Goal: Transaction & Acquisition: Purchase product/service

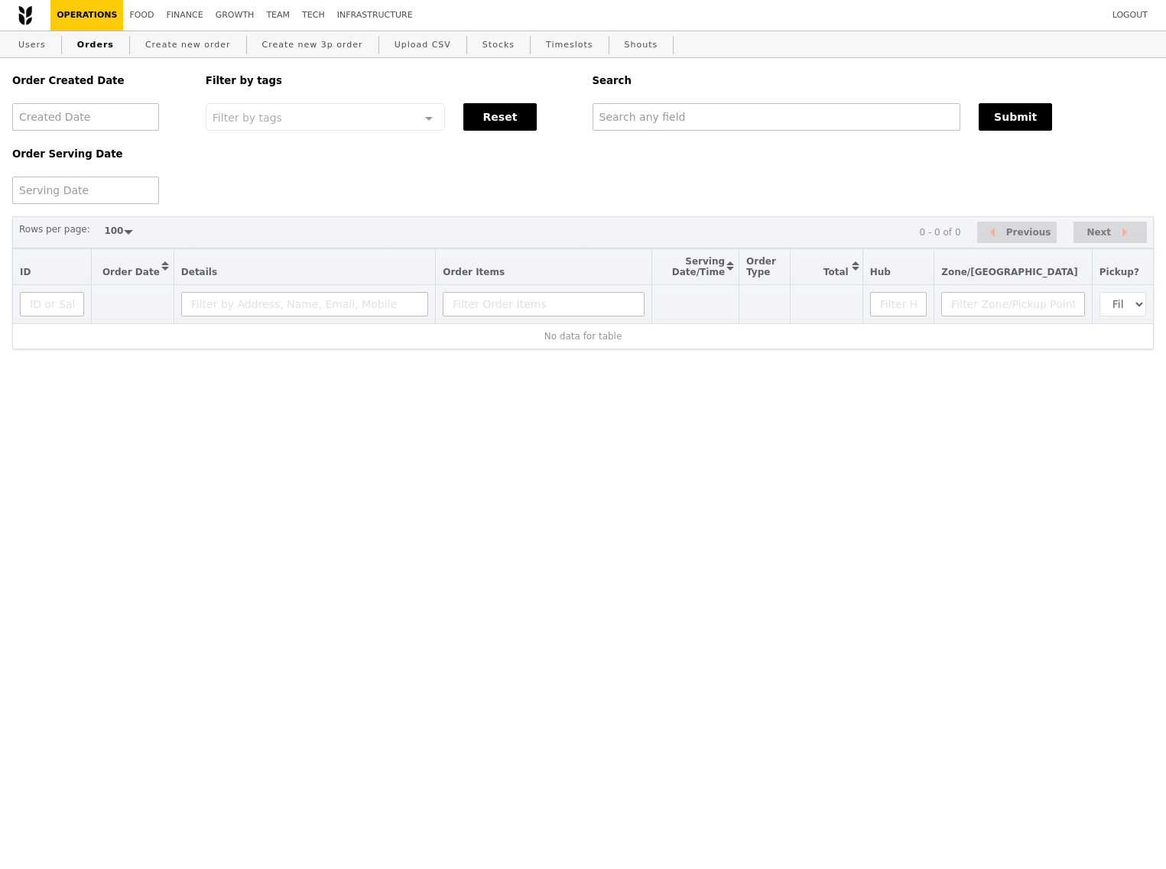
select select "100"
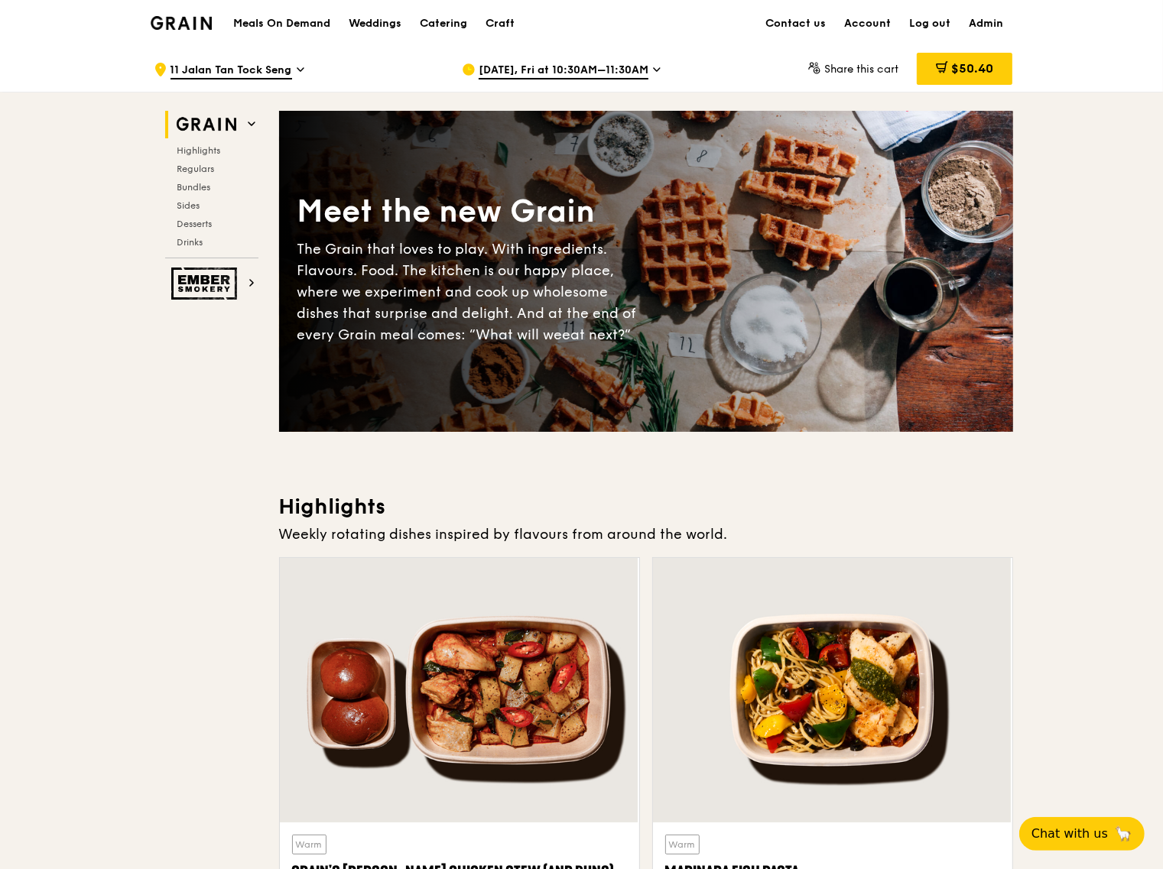
click at [535, 71] on span "[DATE], Fri at 10:30AM–11:30AM" at bounding box center [563, 71] width 170 height 17
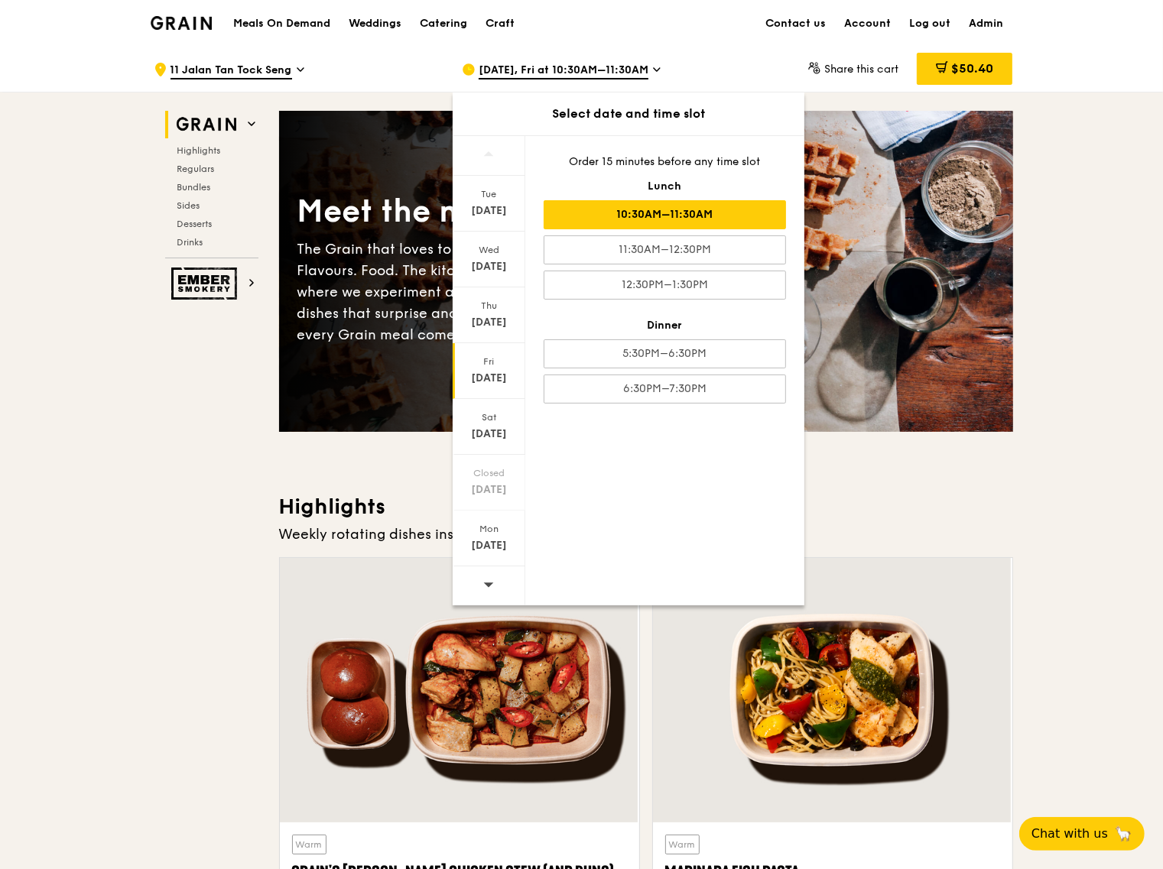
click at [251, 70] on span "11 Jalan Tan Tock Seng" at bounding box center [231, 71] width 122 height 17
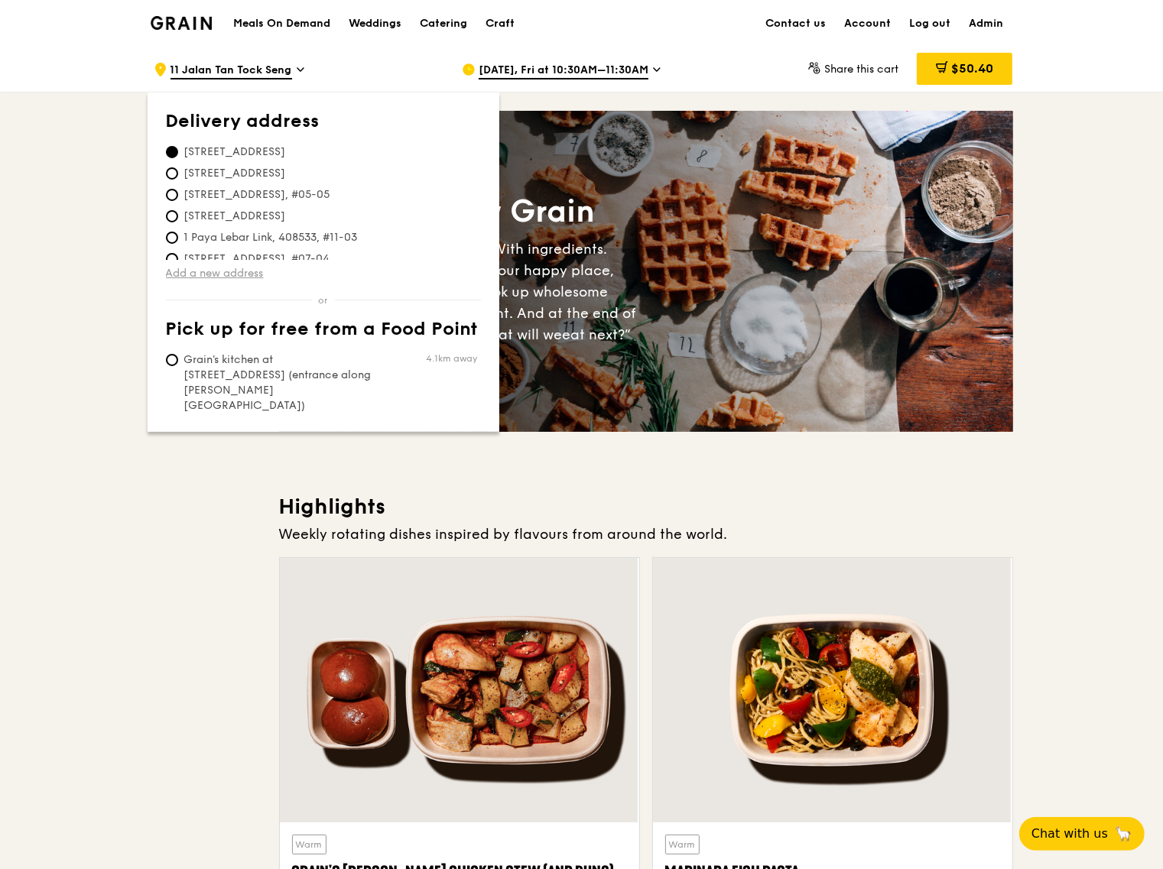
click at [234, 274] on link "Add a new address" at bounding box center [323, 273] width 315 height 15
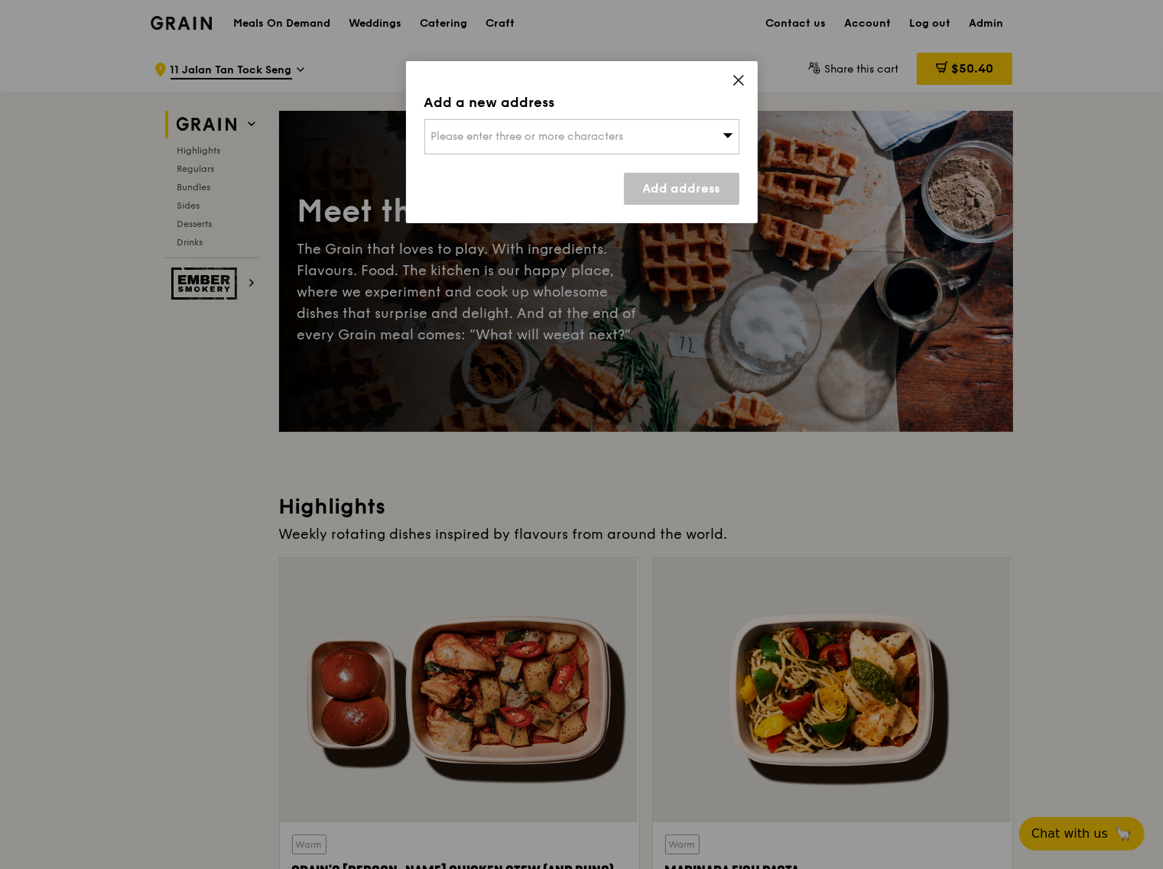
click at [611, 143] on div "Please enter three or more characters" at bounding box center [581, 136] width 315 height 35
click at [611, 143] on input "search" at bounding box center [581, 137] width 313 height 34
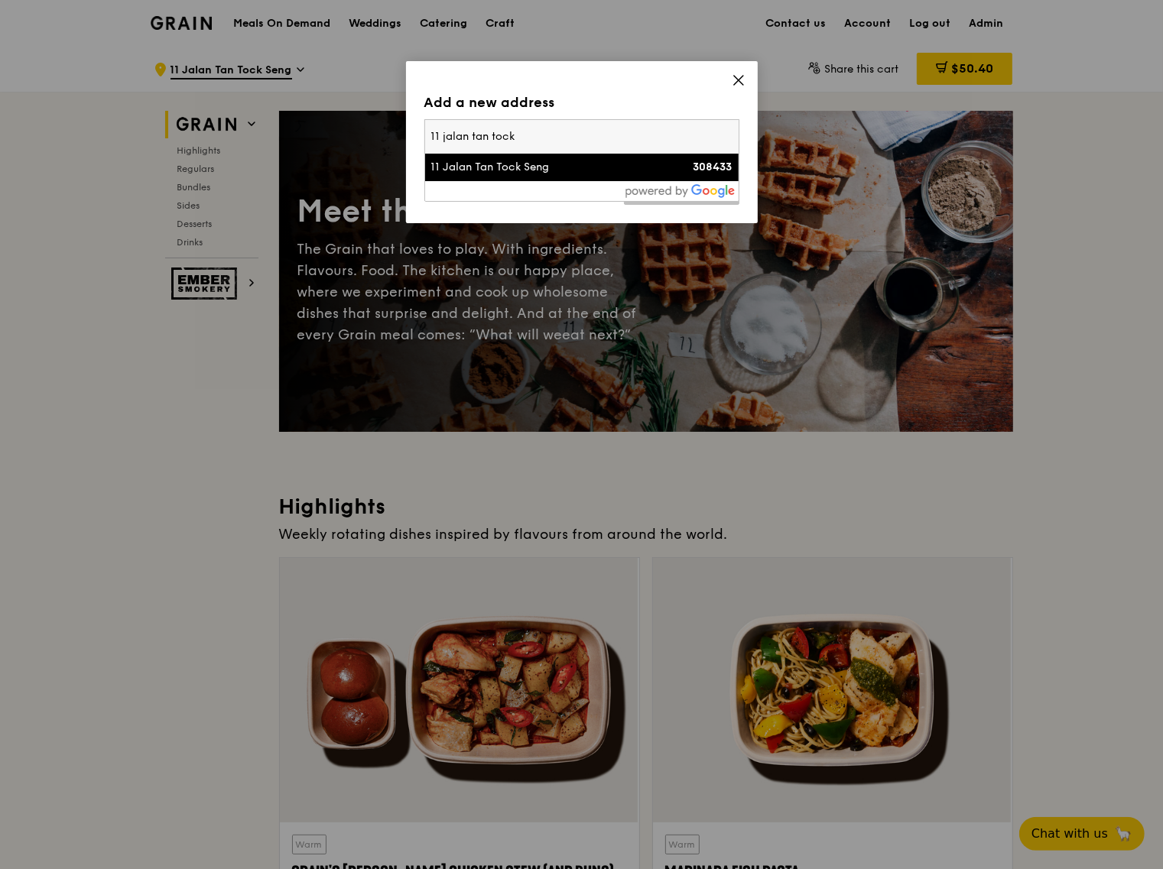
type input "11 jalan tan tock"
click at [569, 163] on div "11 Jalan Tan Tock Seng" at bounding box center [544, 167] width 226 height 15
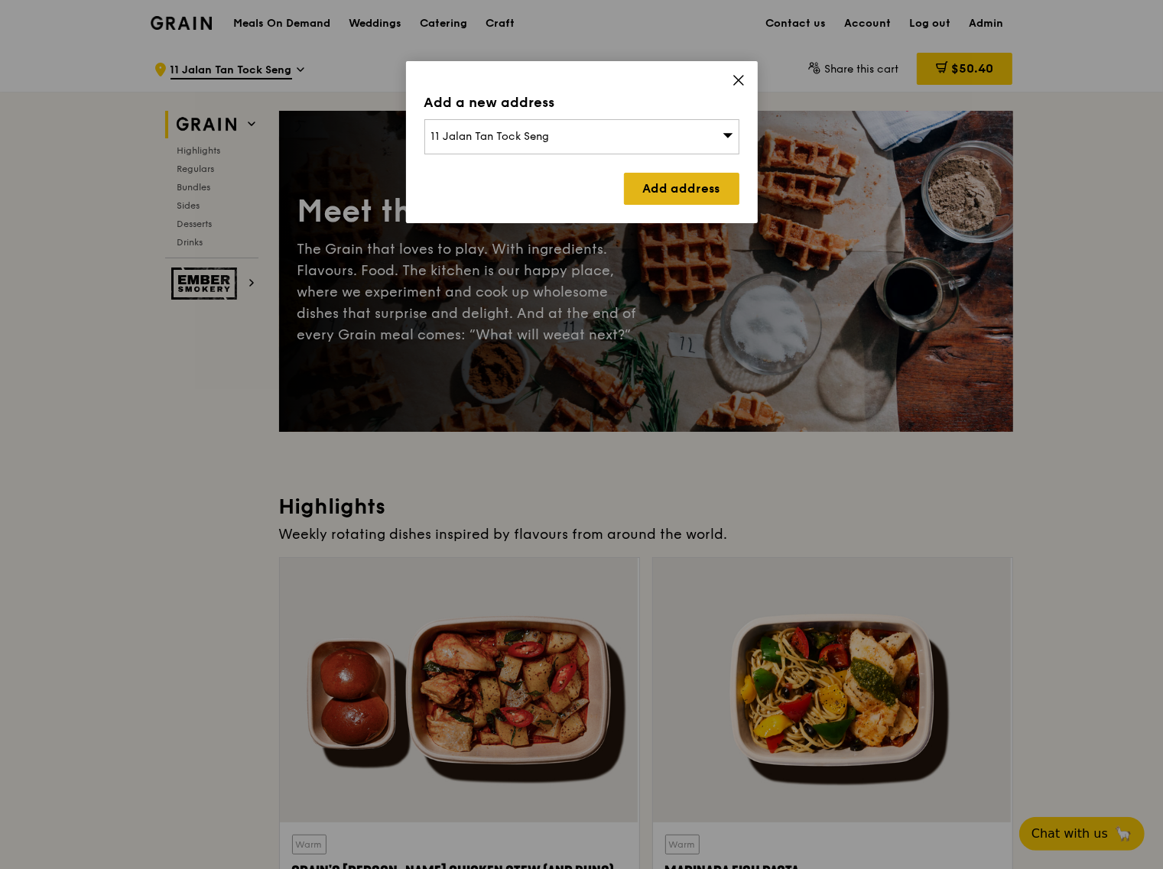
click at [666, 202] on link "Add address" at bounding box center [681, 189] width 115 height 32
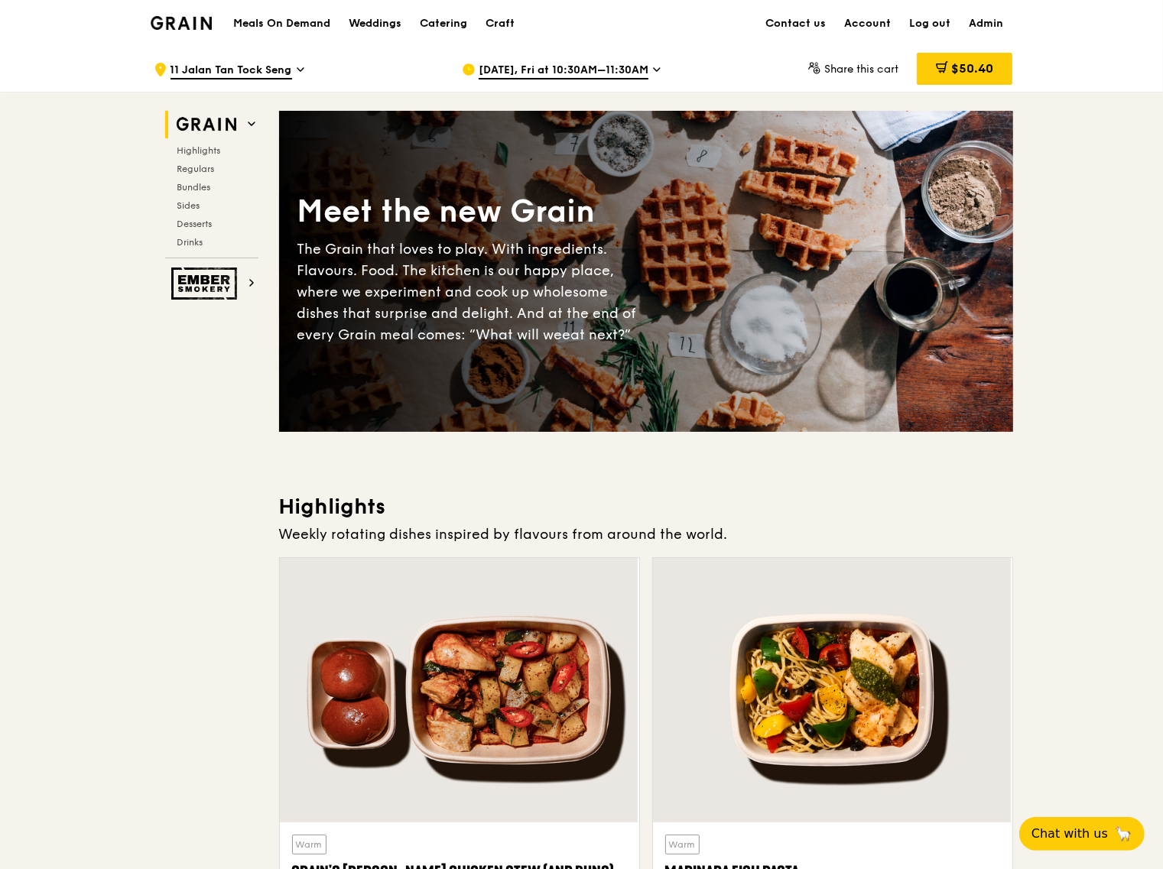
click at [553, 74] on span "Sep 12, Fri at 10:30AM–11:30AM" at bounding box center [563, 71] width 170 height 17
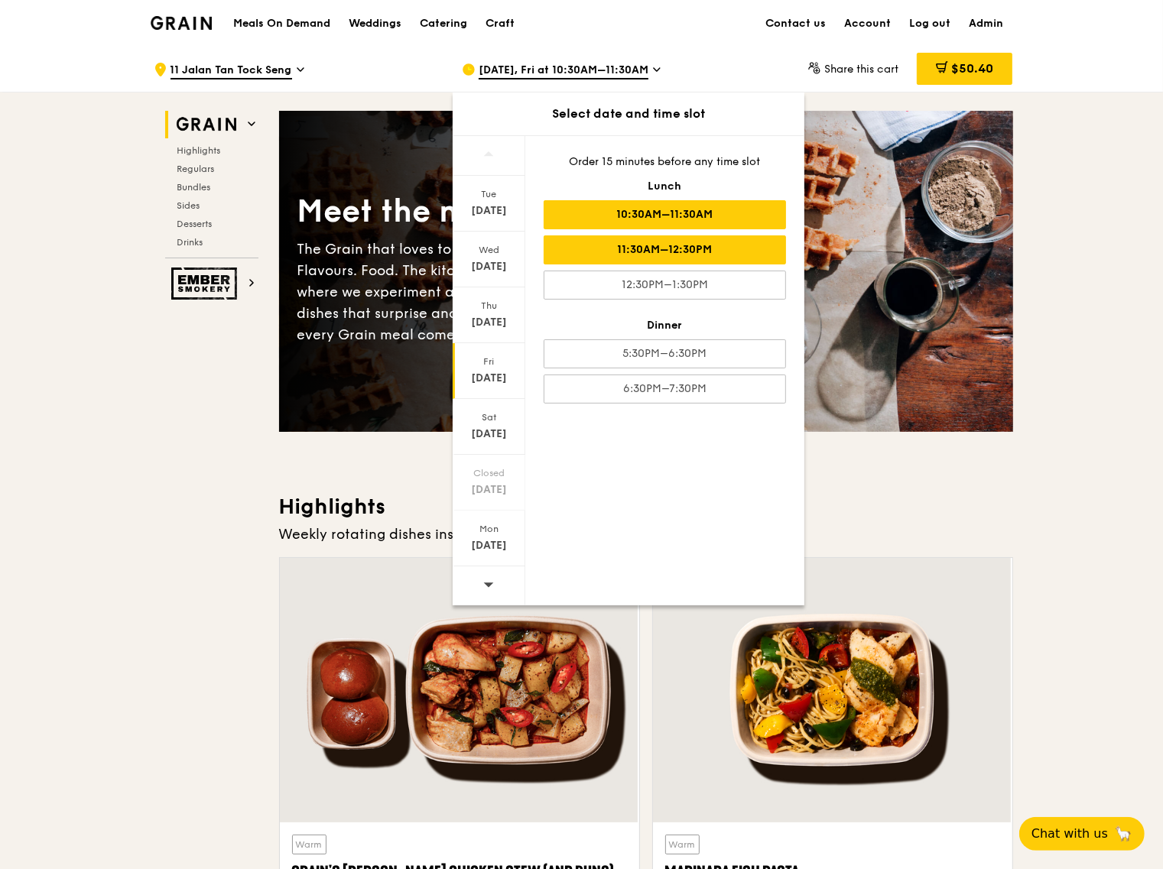
click at [644, 253] on div "11:30AM–12:30PM" at bounding box center [664, 249] width 242 height 29
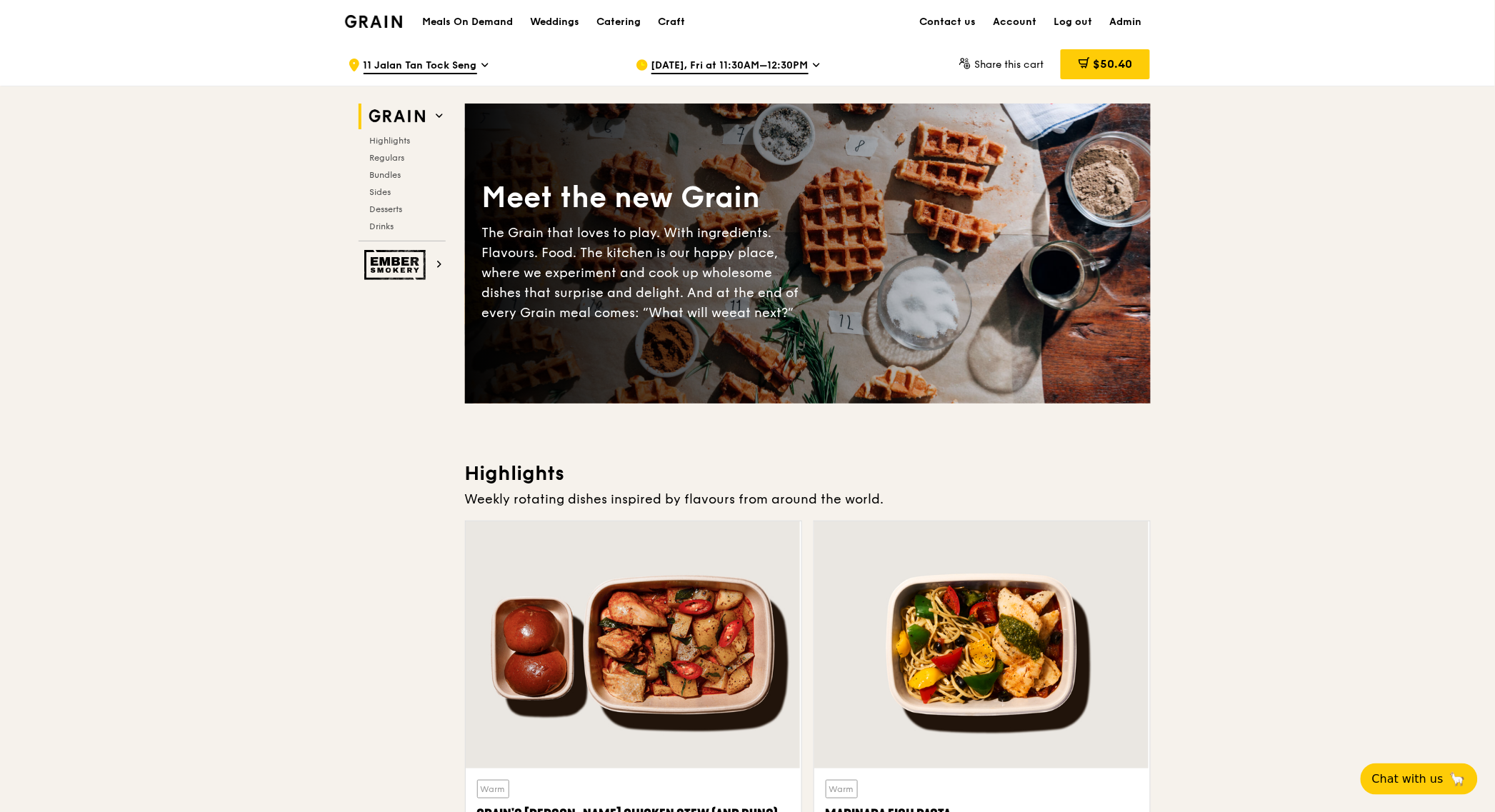
click at [1101, 47] on div "$50.40" at bounding box center [1105, 65] width 90 height 43
click at [1099, 60] on span "$50.40" at bounding box center [1112, 64] width 39 height 14
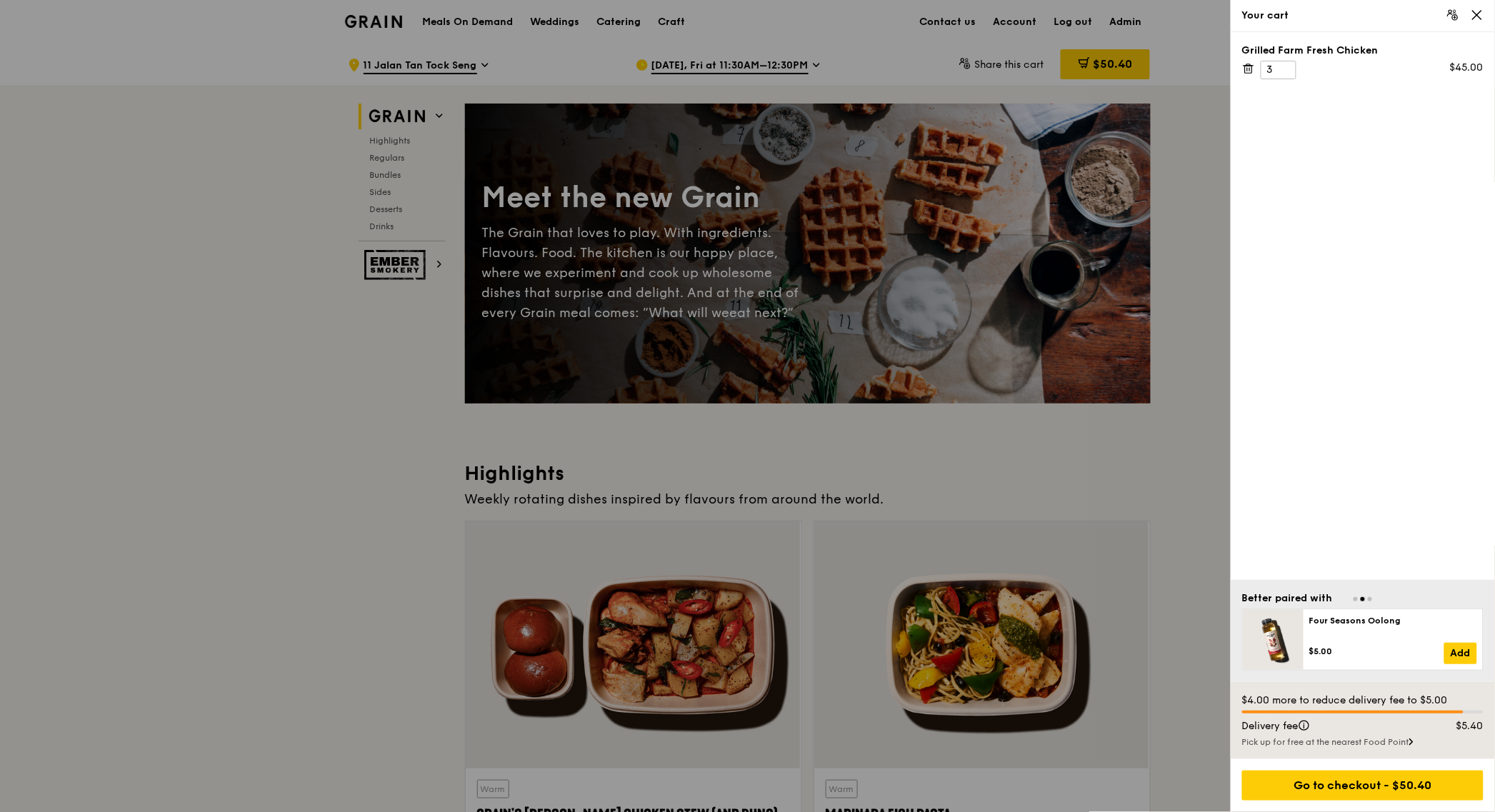
click at [871, 2] on div at bounding box center [748, 406] width 1495 height 812
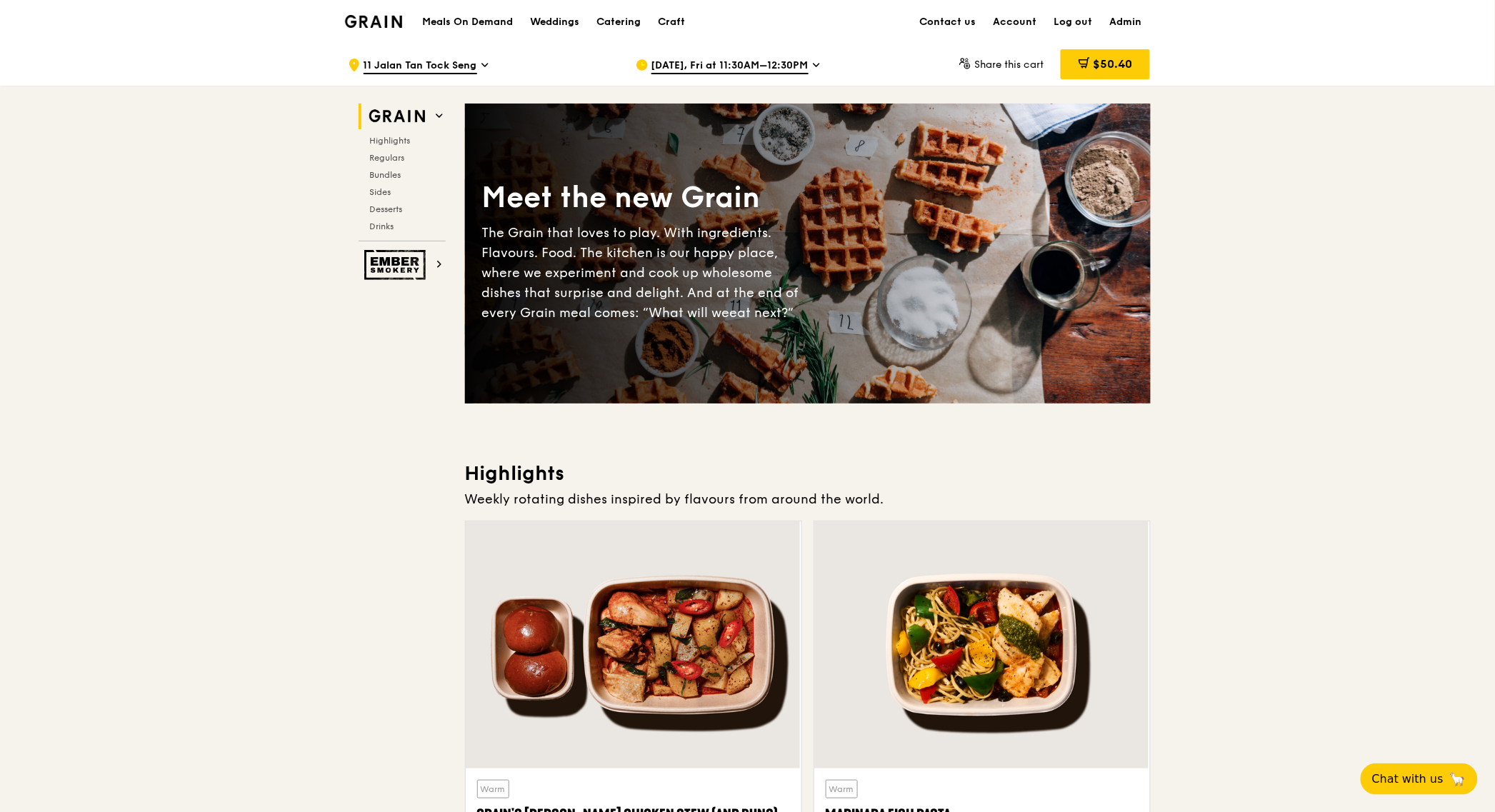
click at [432, 75] on div ".cls-1 { fill: none; stroke: #fff; stroke-linecap: round; stroke-linejoin: roun…" at bounding box center [480, 65] width 265 height 43
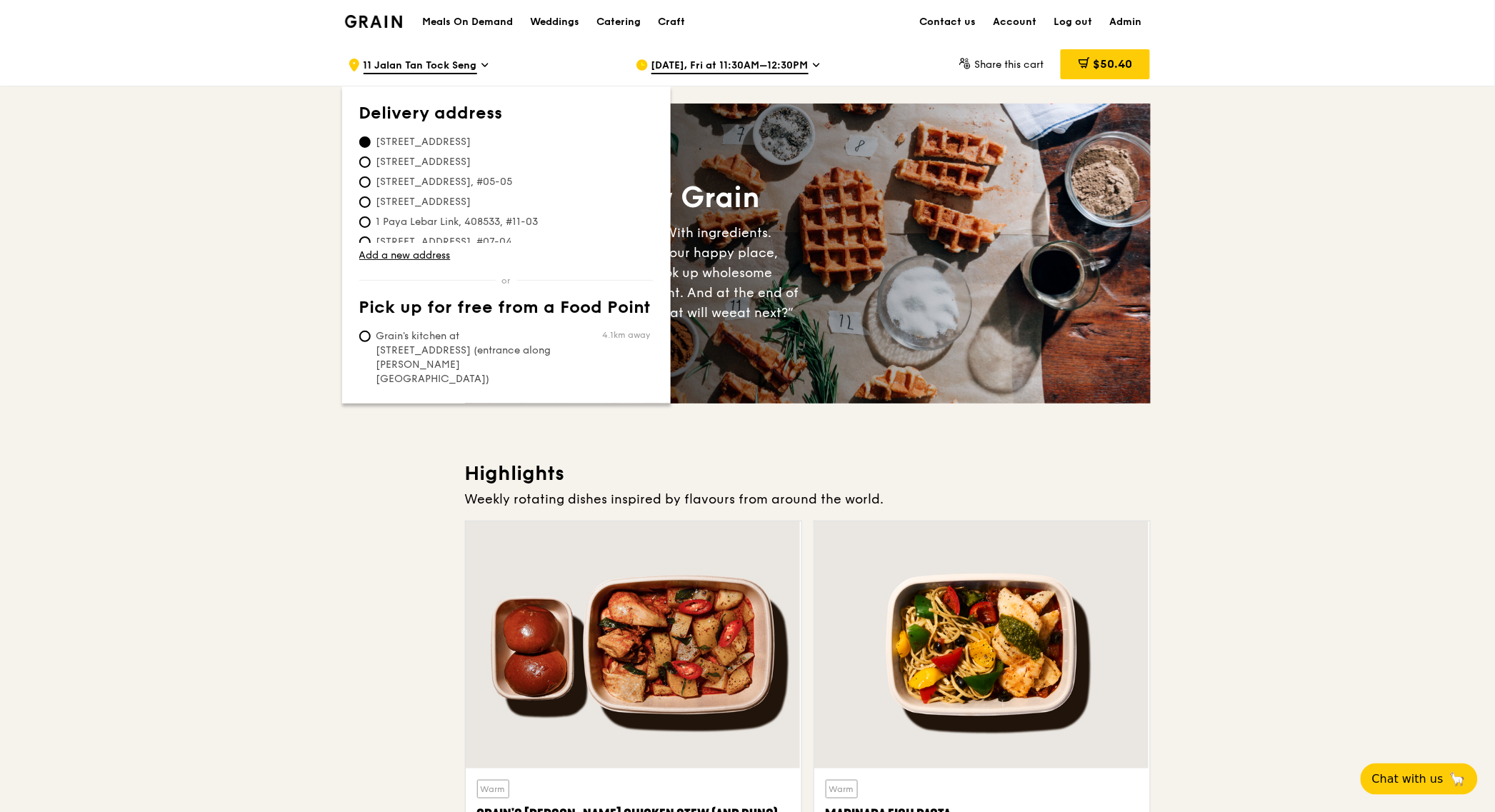
click at [436, 338] on span "Grain's kitchen at [STREET_ADDRESS] (entrance along [PERSON_NAME][GEOGRAPHIC_DA…" at bounding box center [465, 357] width 213 height 57
click at [371, 338] on input "Grain's kitchen at [STREET_ADDRESS] (entrance along [PERSON_NAME][GEOGRAPHIC_DA…" at bounding box center [364, 336] width 11 height 11
radio input "true"
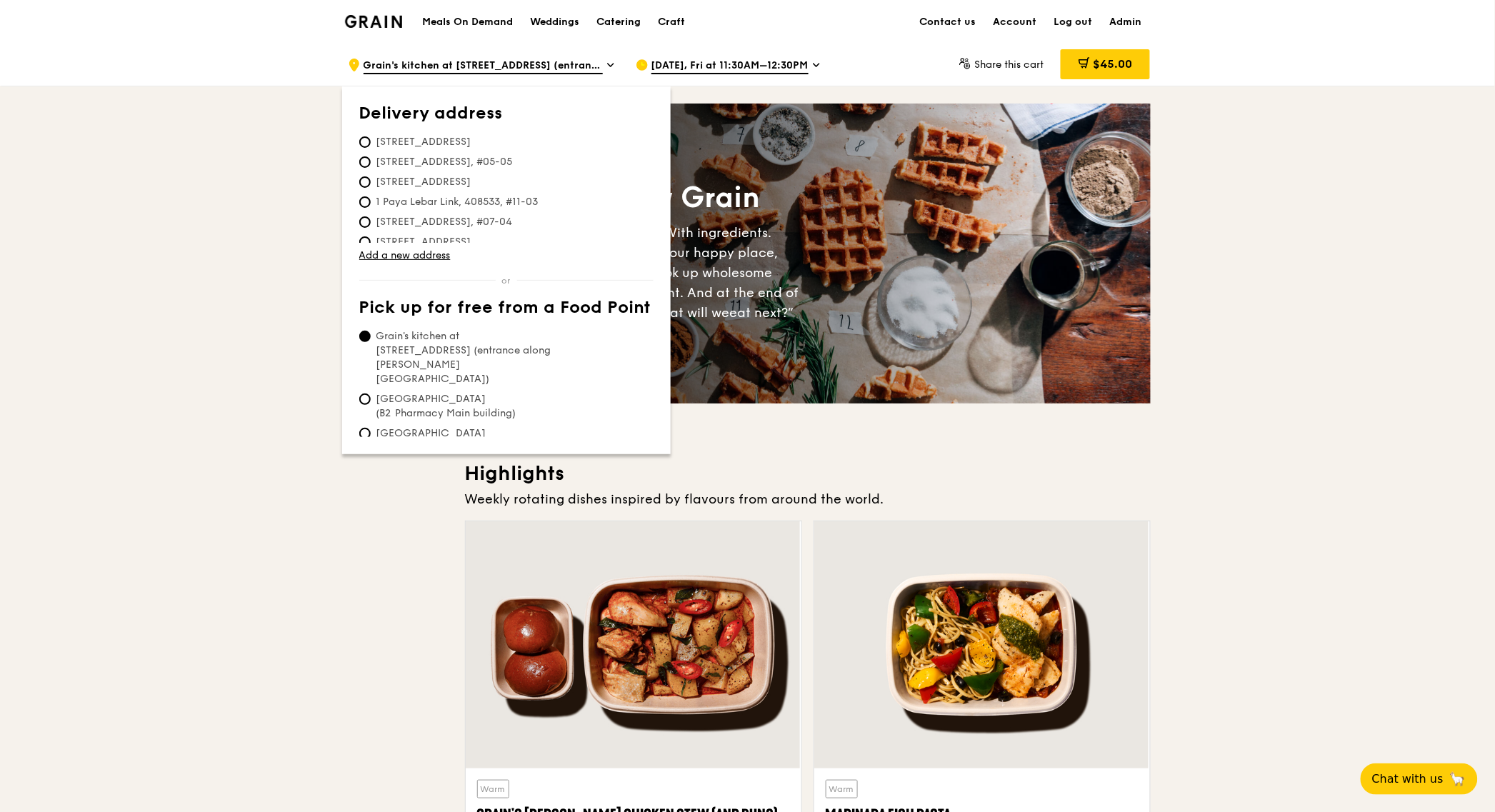
click at [433, 392] on span "[GEOGRAPHIC_DATA] (B2 Pharmacy Main building)" at bounding box center [465, 406] width 213 height 29
click at [371, 393] on input "[GEOGRAPHIC_DATA] (B2 Pharmacy Main building)" at bounding box center [364, 399] width 11 height 11
radio input "true"
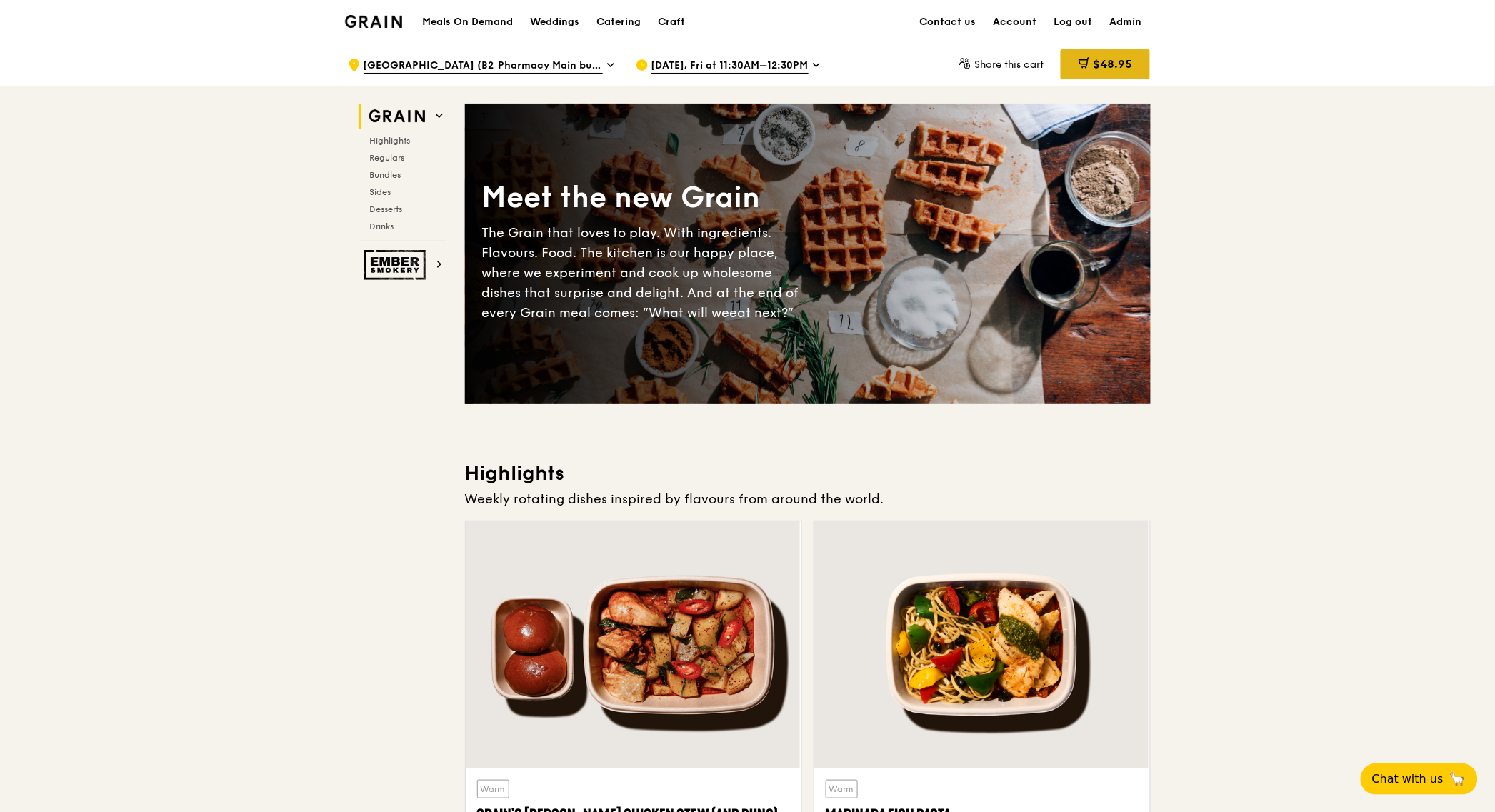
click at [1116, 67] on span "$48.95" at bounding box center [1112, 64] width 39 height 14
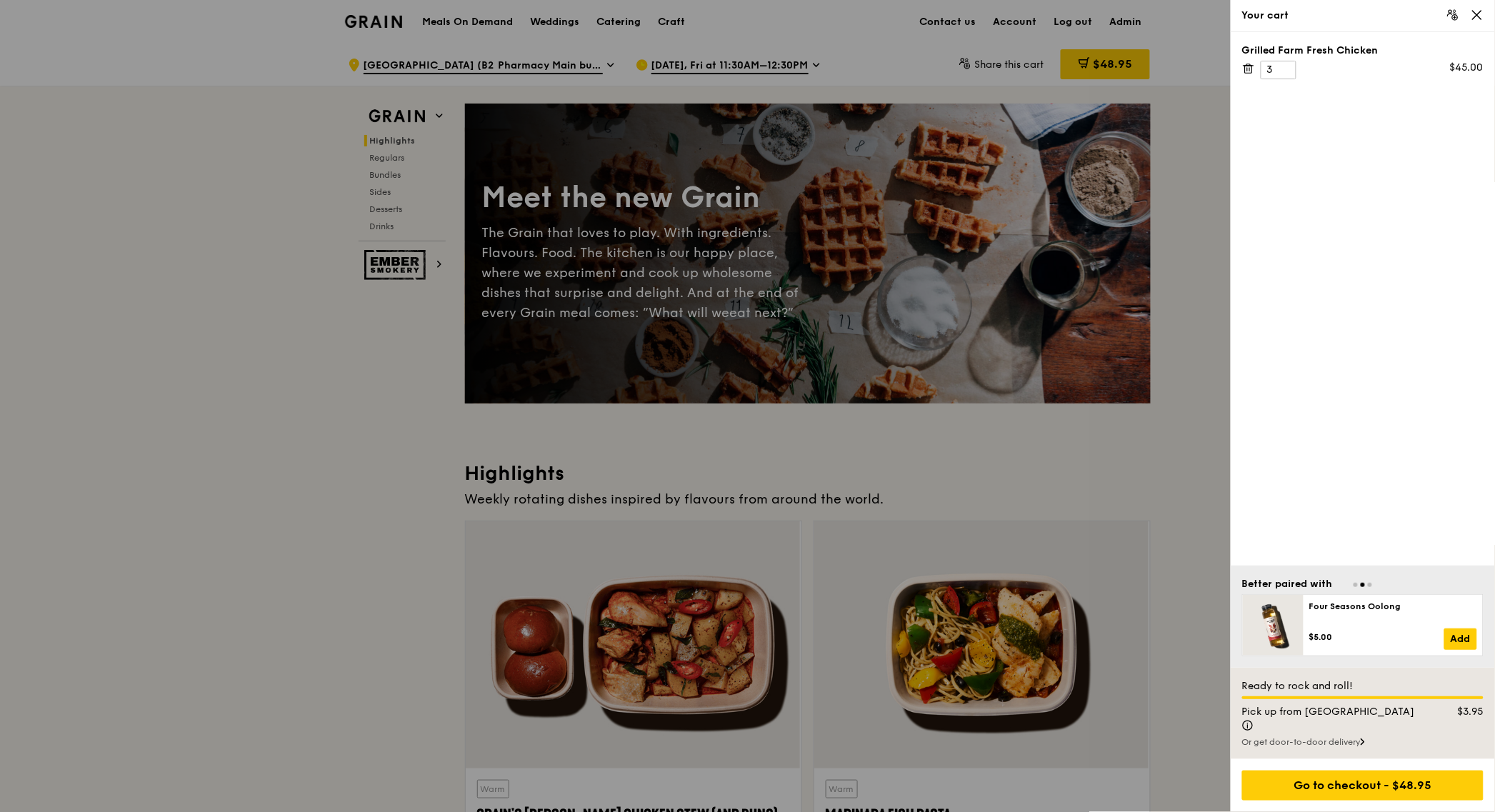
click at [1333, 743] on div "Or get door-to-door delivery" at bounding box center [1362, 742] width 241 height 11
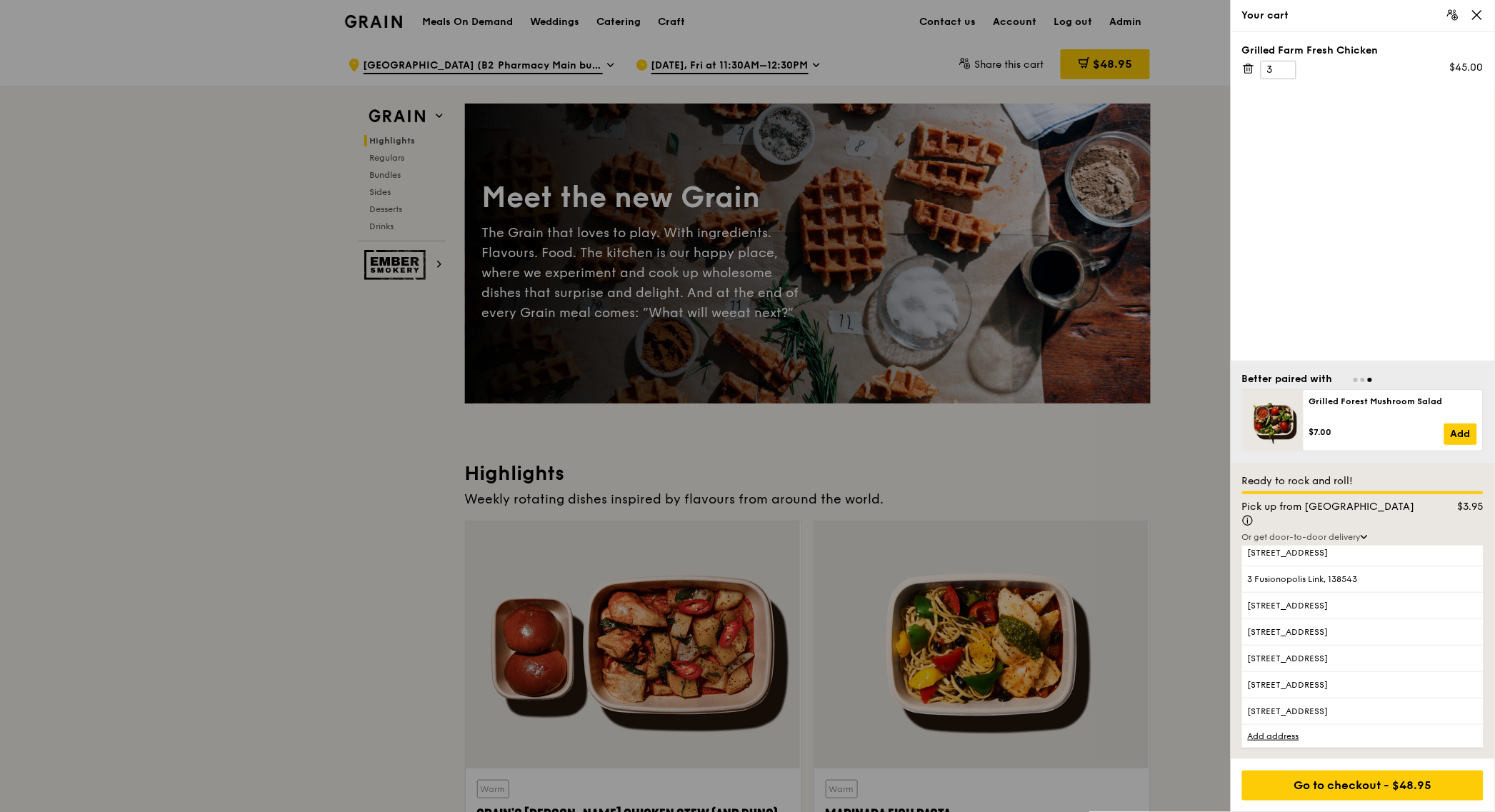
scroll to position [3878, 0]
click at [1368, 682] on span "[STREET_ADDRESS]" at bounding box center [1333, 685] width 173 height 11
click at [0, 0] on input "[STREET_ADDRESS]" at bounding box center [0, 0] width 0 height 0
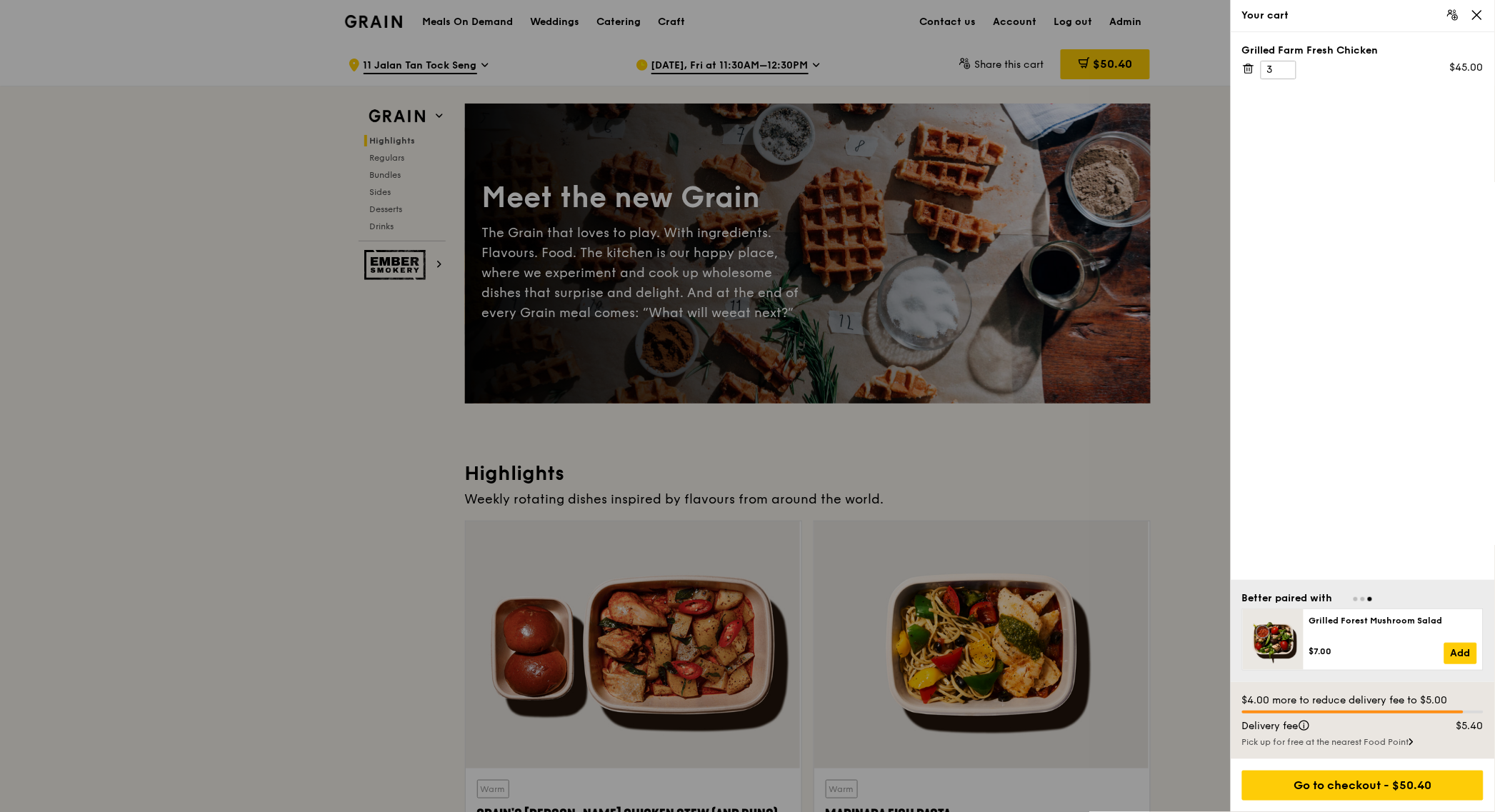
click at [1476, 13] on icon at bounding box center [1477, 15] width 13 height 13
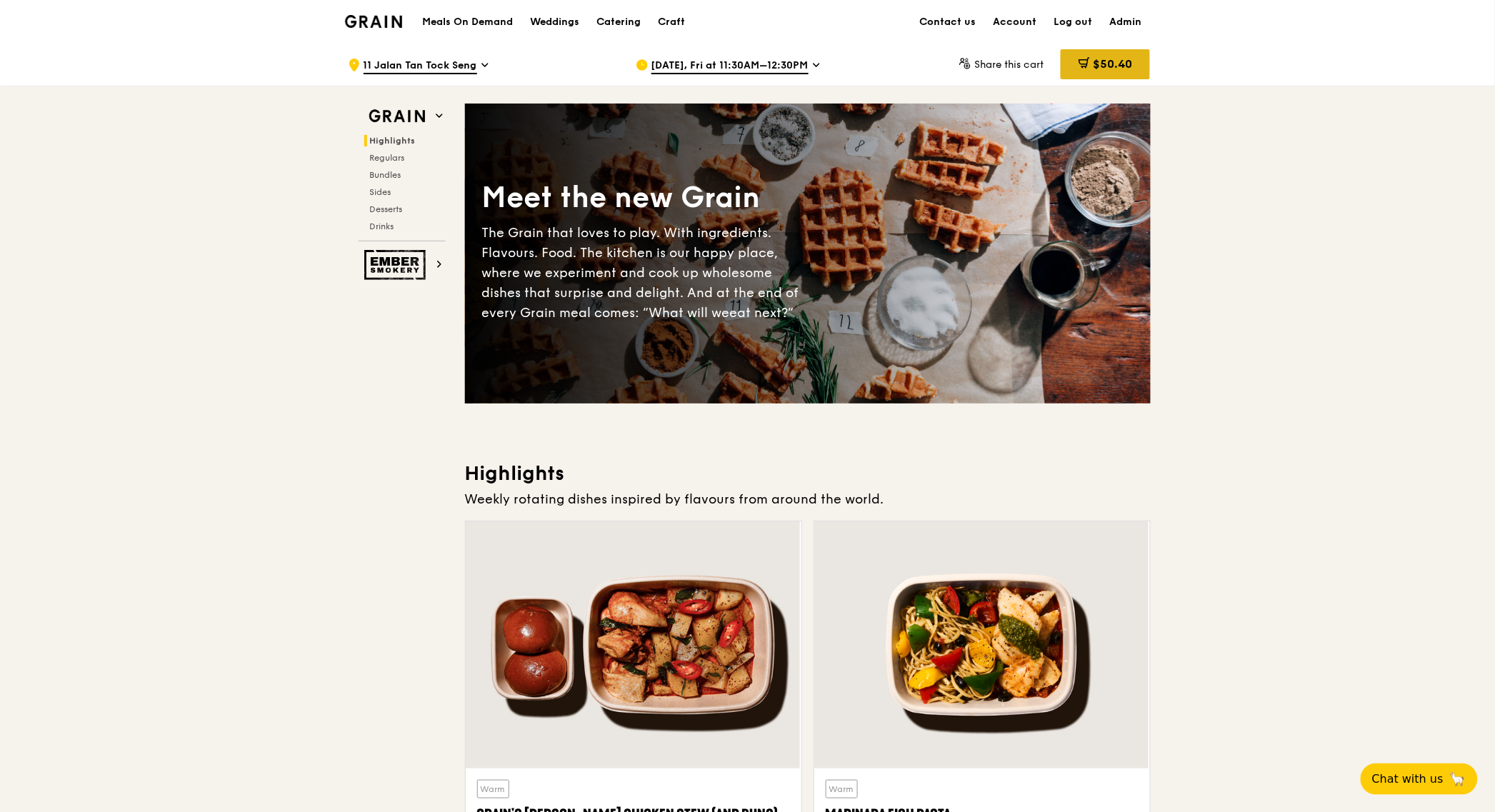
click at [1117, 58] on span "$50.40" at bounding box center [1112, 64] width 39 height 14
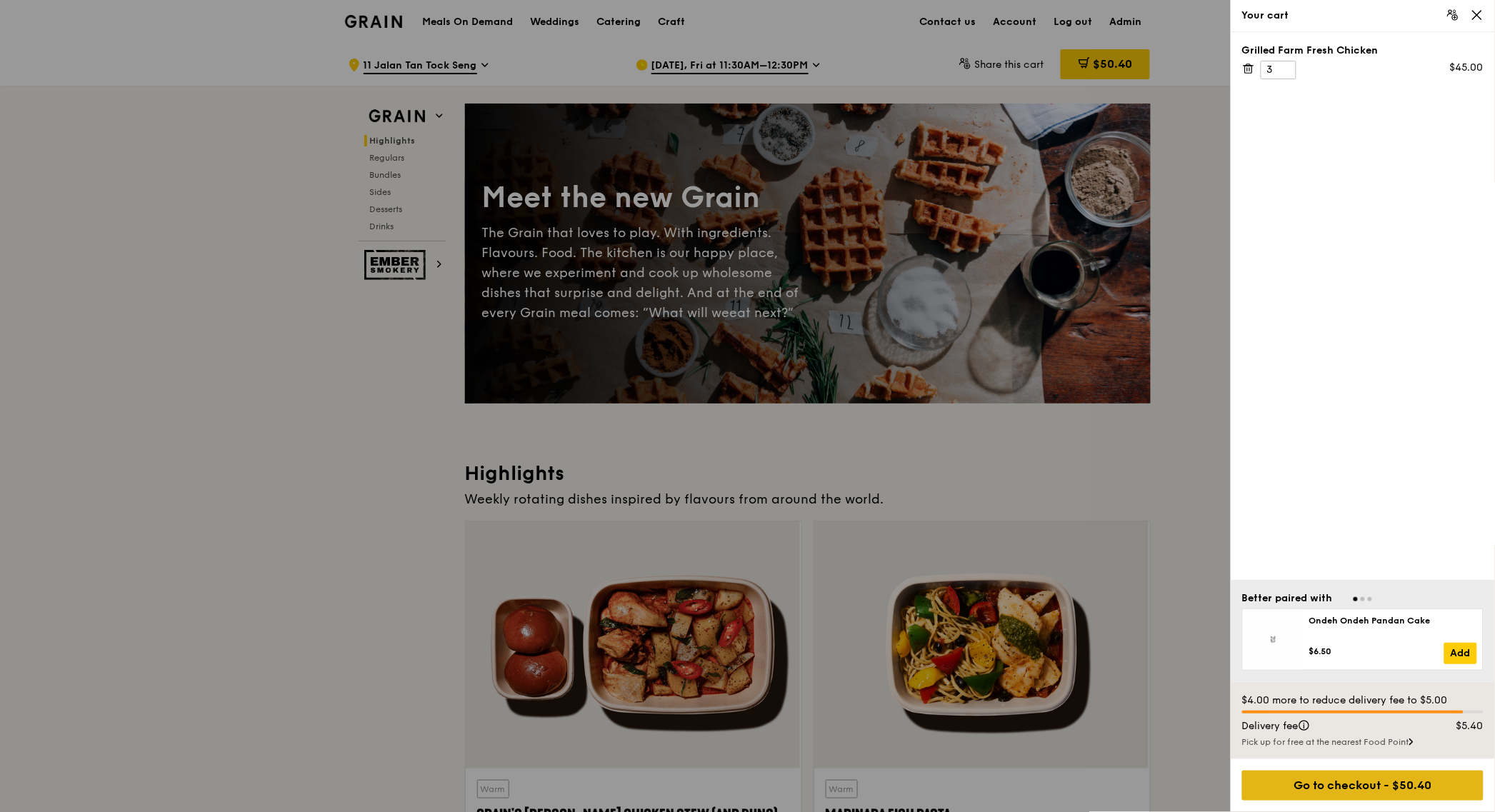
click at [1358, 795] on div "Go to checkout - $50.40" at bounding box center [1362, 786] width 241 height 30
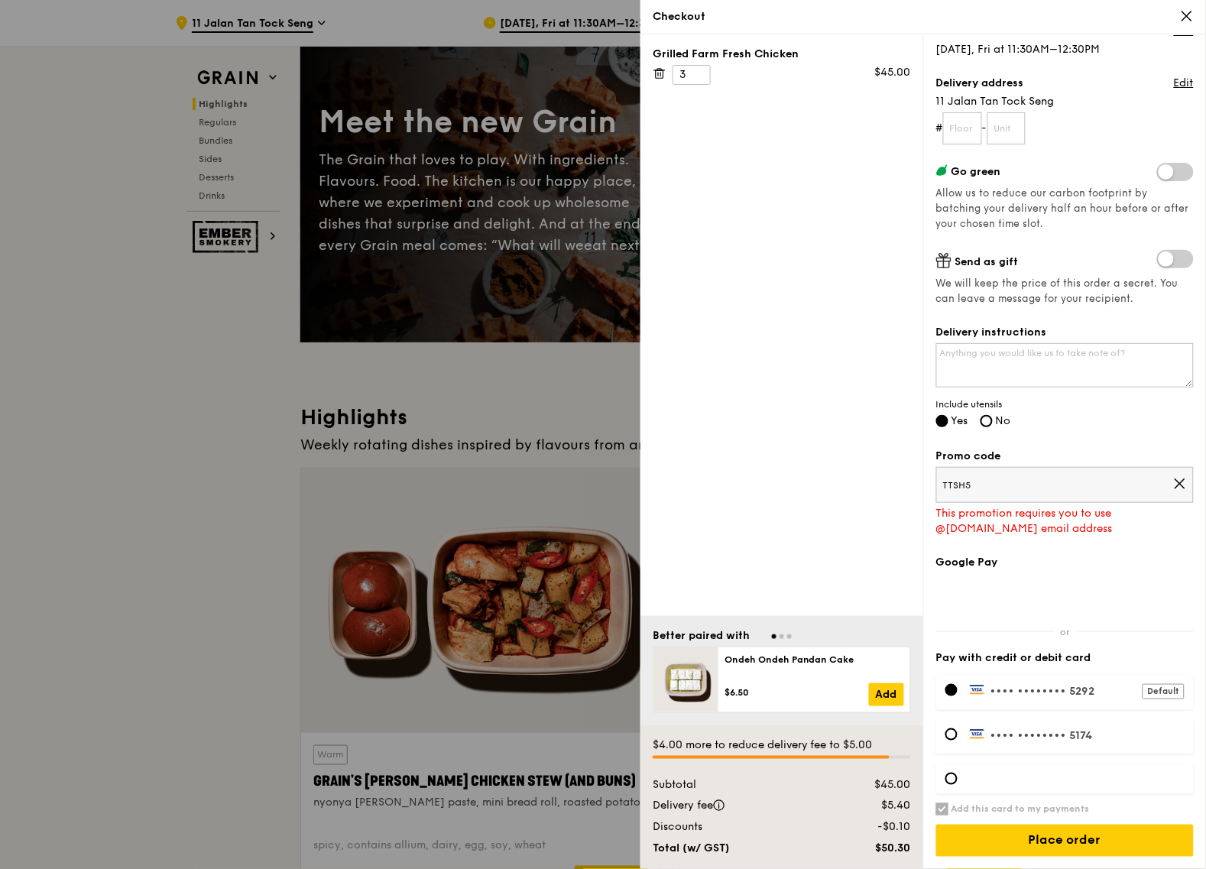
scroll to position [90, 0]
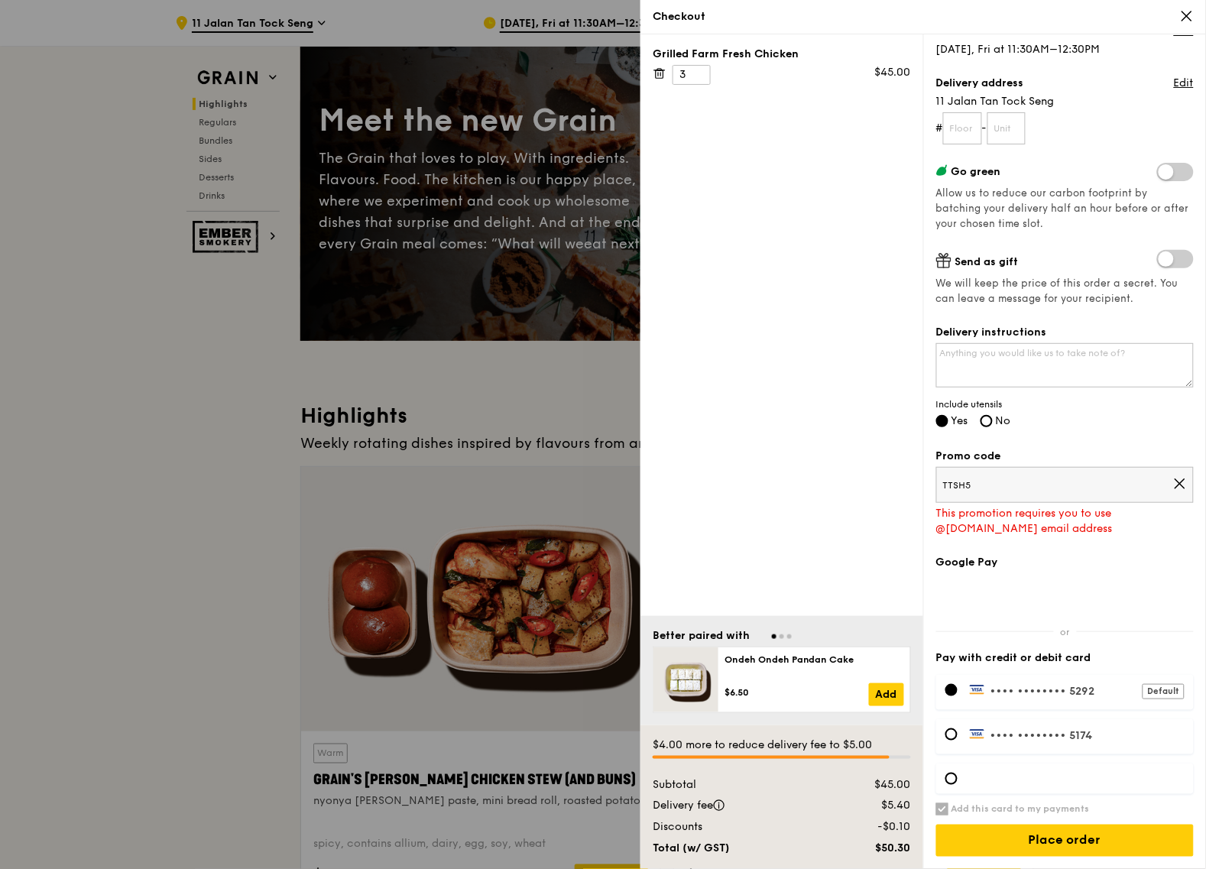
click at [276, 576] on div at bounding box center [603, 434] width 1206 height 869
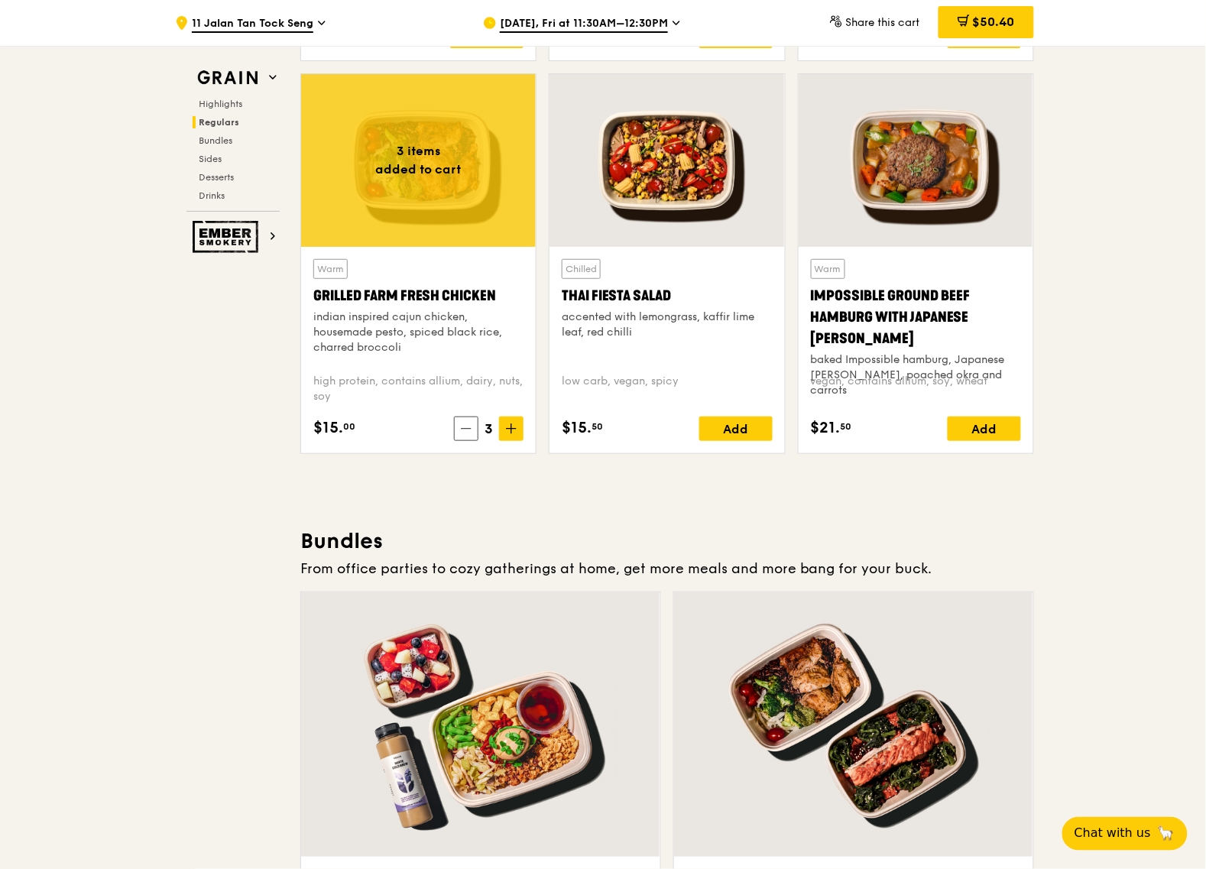
scroll to position [1712, 0]
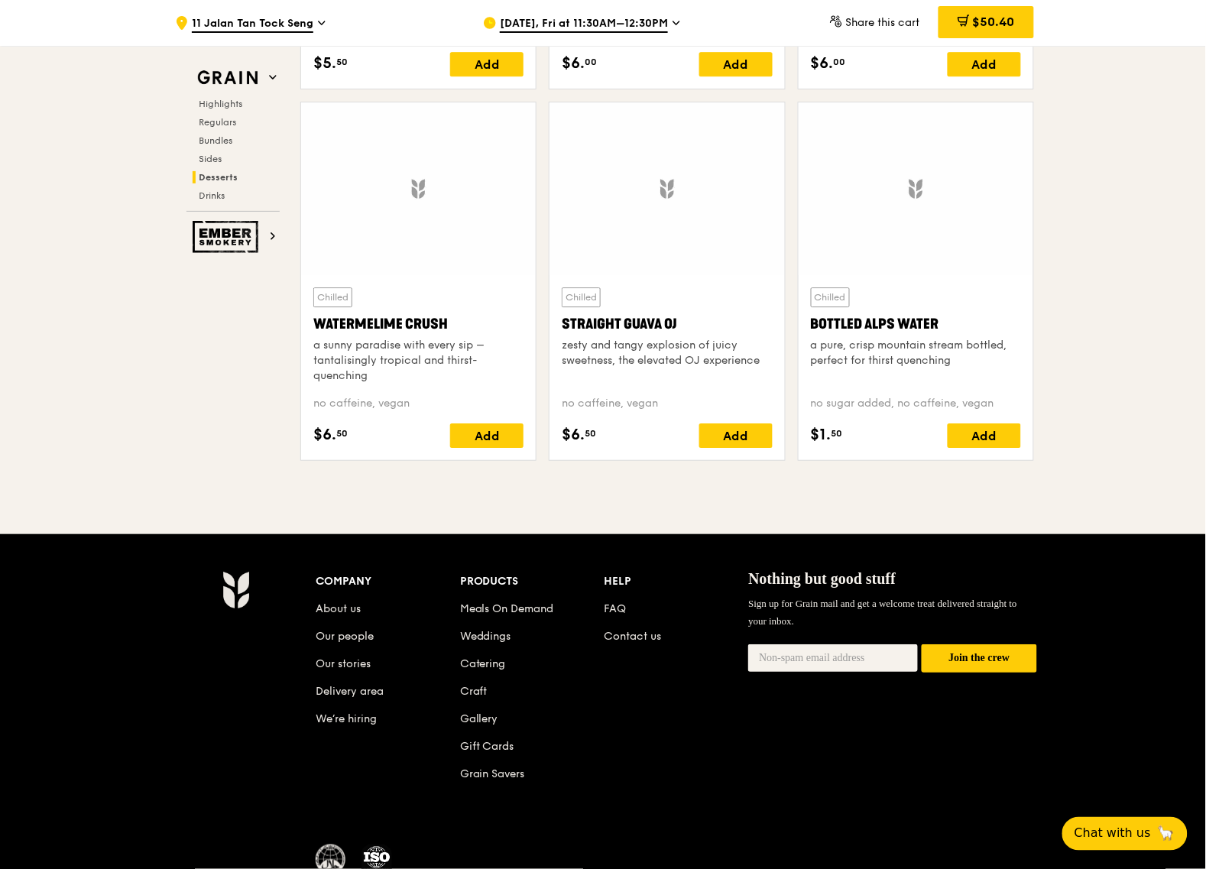
scroll to position [6139, 0]
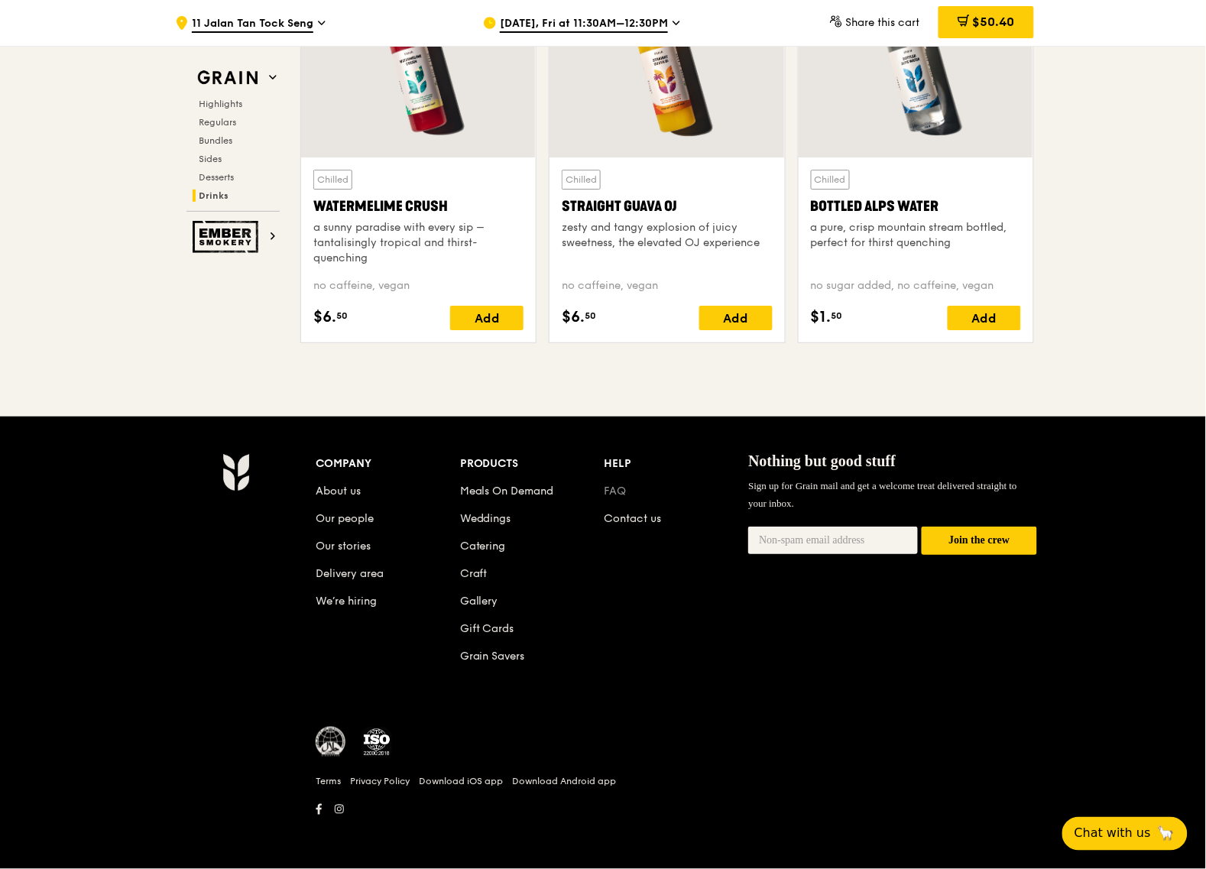
click at [618, 496] on link "FAQ" at bounding box center [616, 491] width 22 height 13
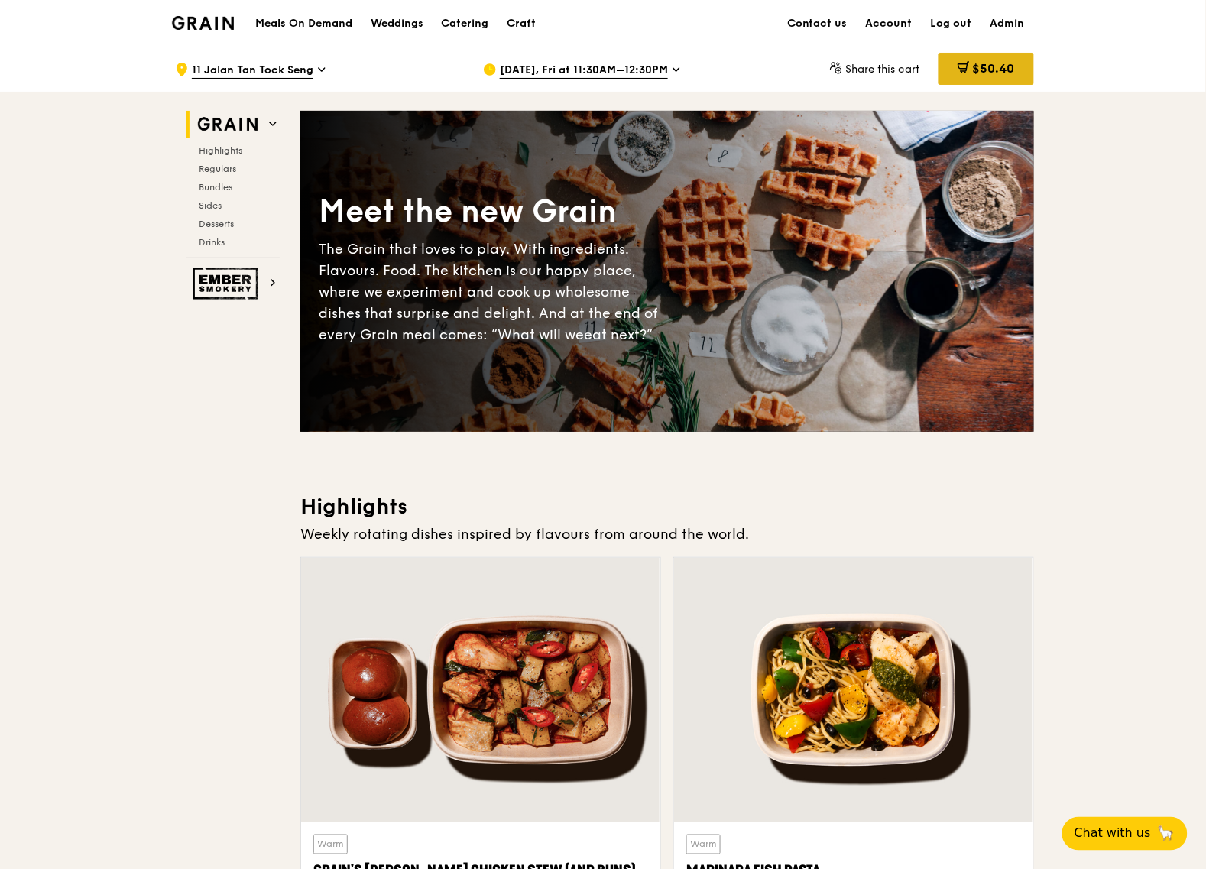
click at [989, 57] on div "$50.40" at bounding box center [987, 69] width 96 height 32
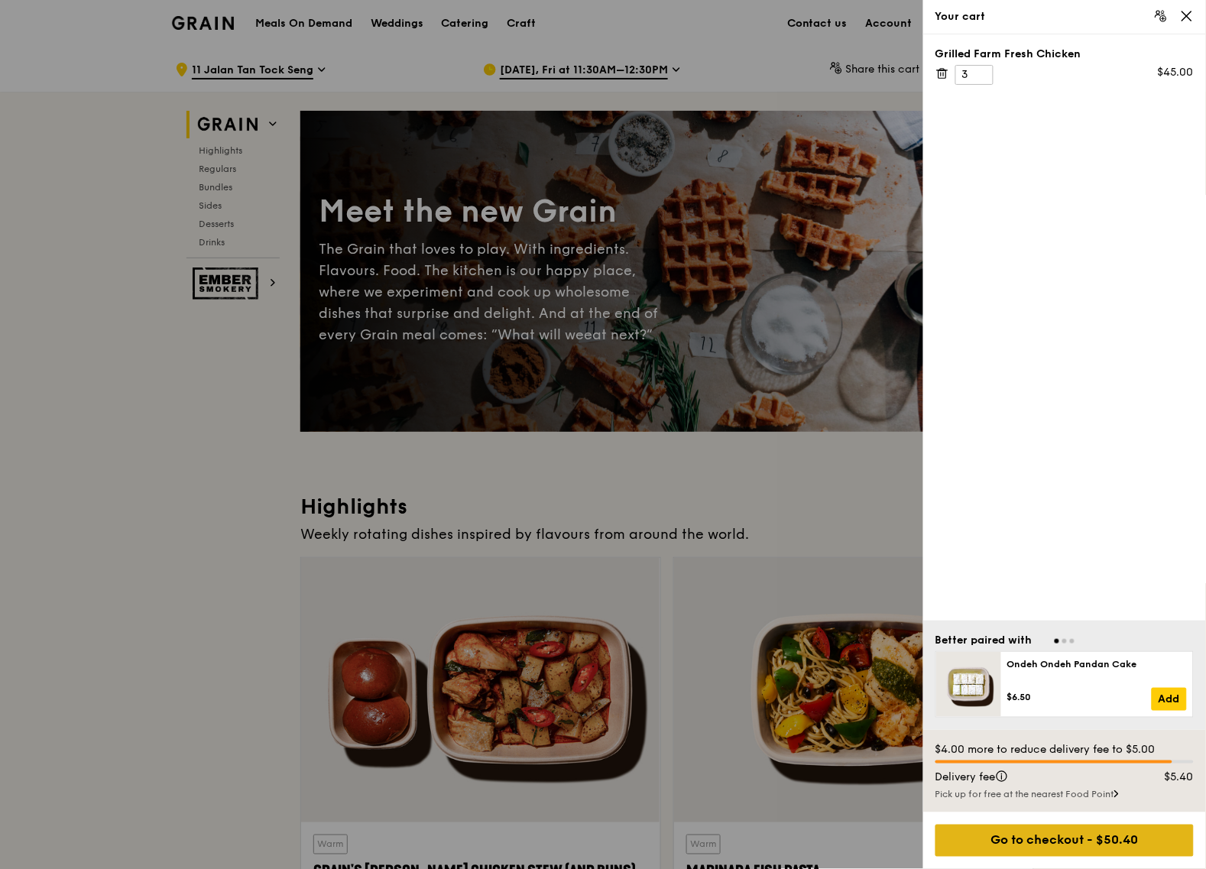
click at [1070, 841] on div "Go to checkout - $50.40" at bounding box center [1065, 841] width 258 height 32
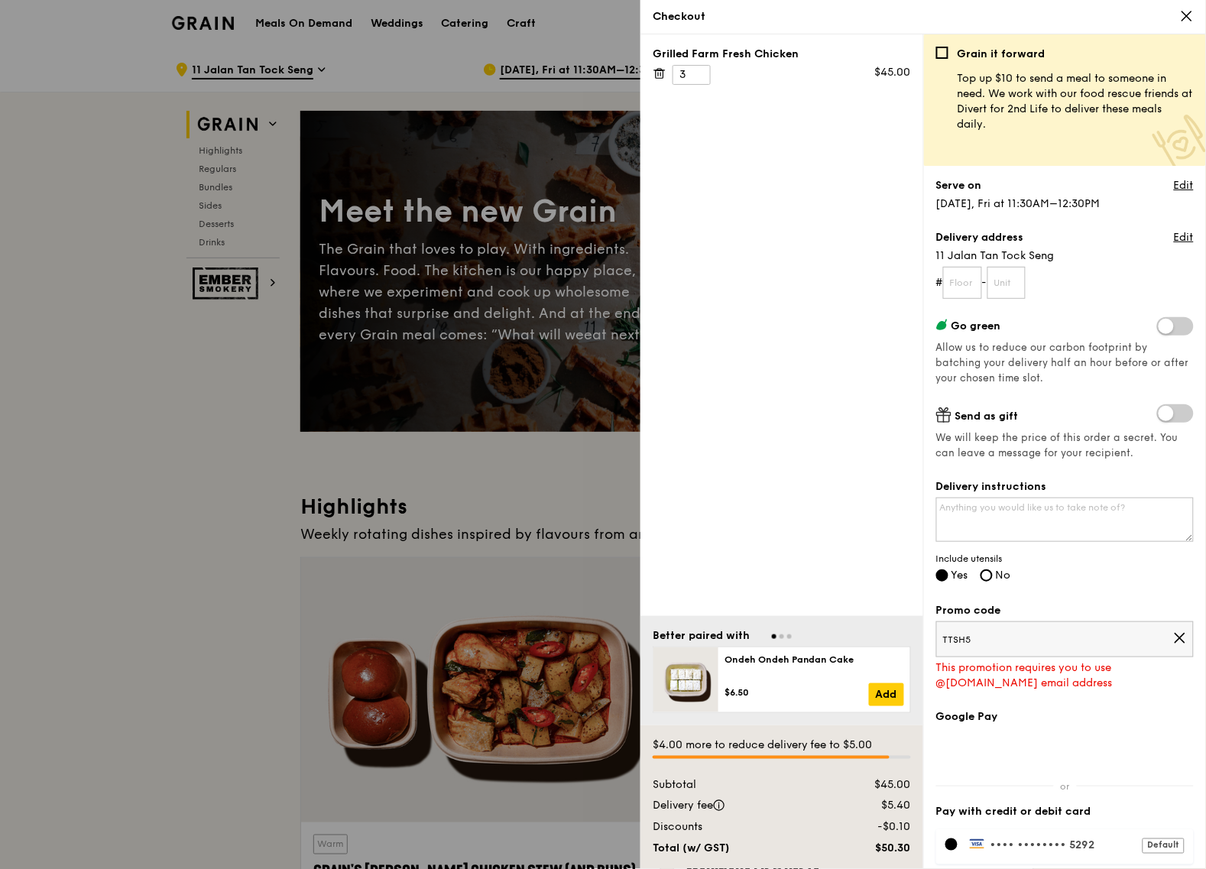
scroll to position [157, 0]
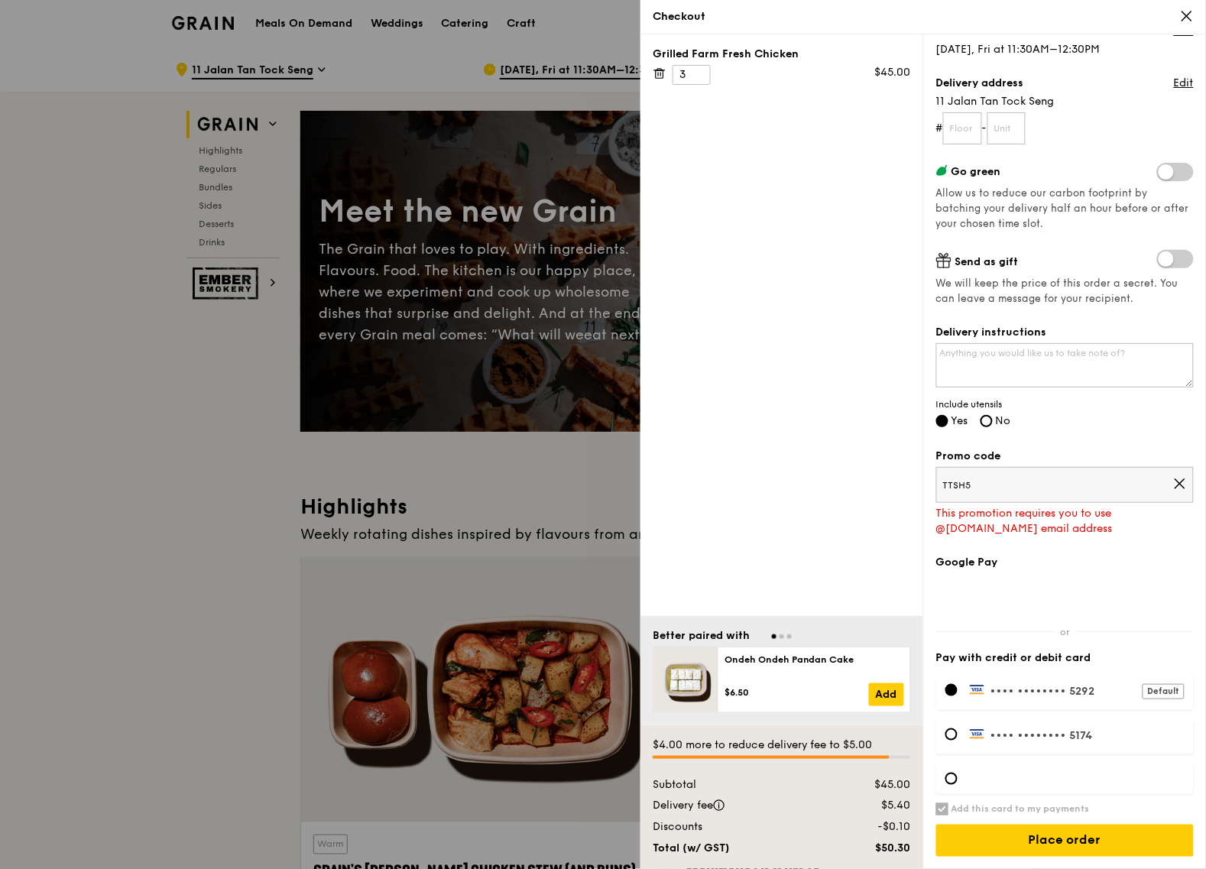
click at [1065, 631] on div at bounding box center [1065, 631] width 258 height 1
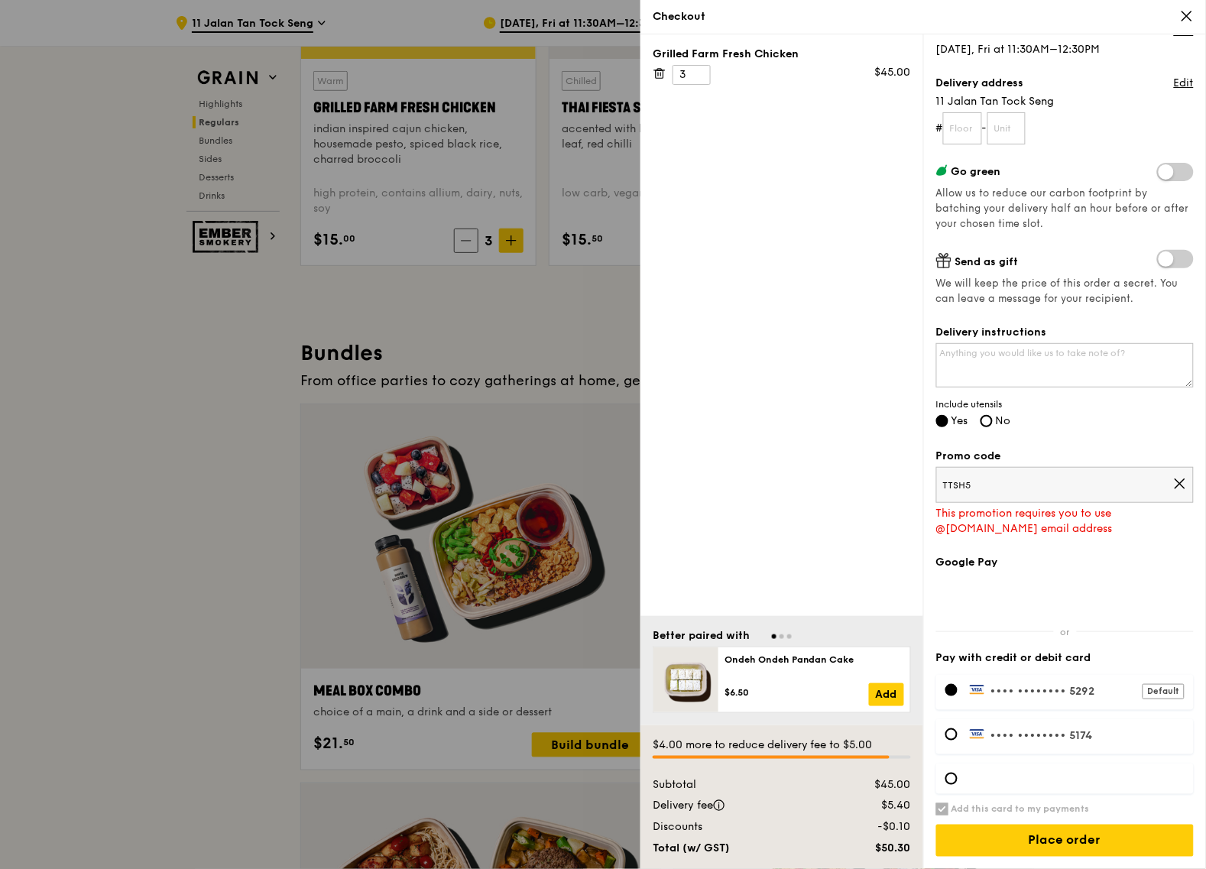
click at [290, 331] on div at bounding box center [603, 434] width 1206 height 869
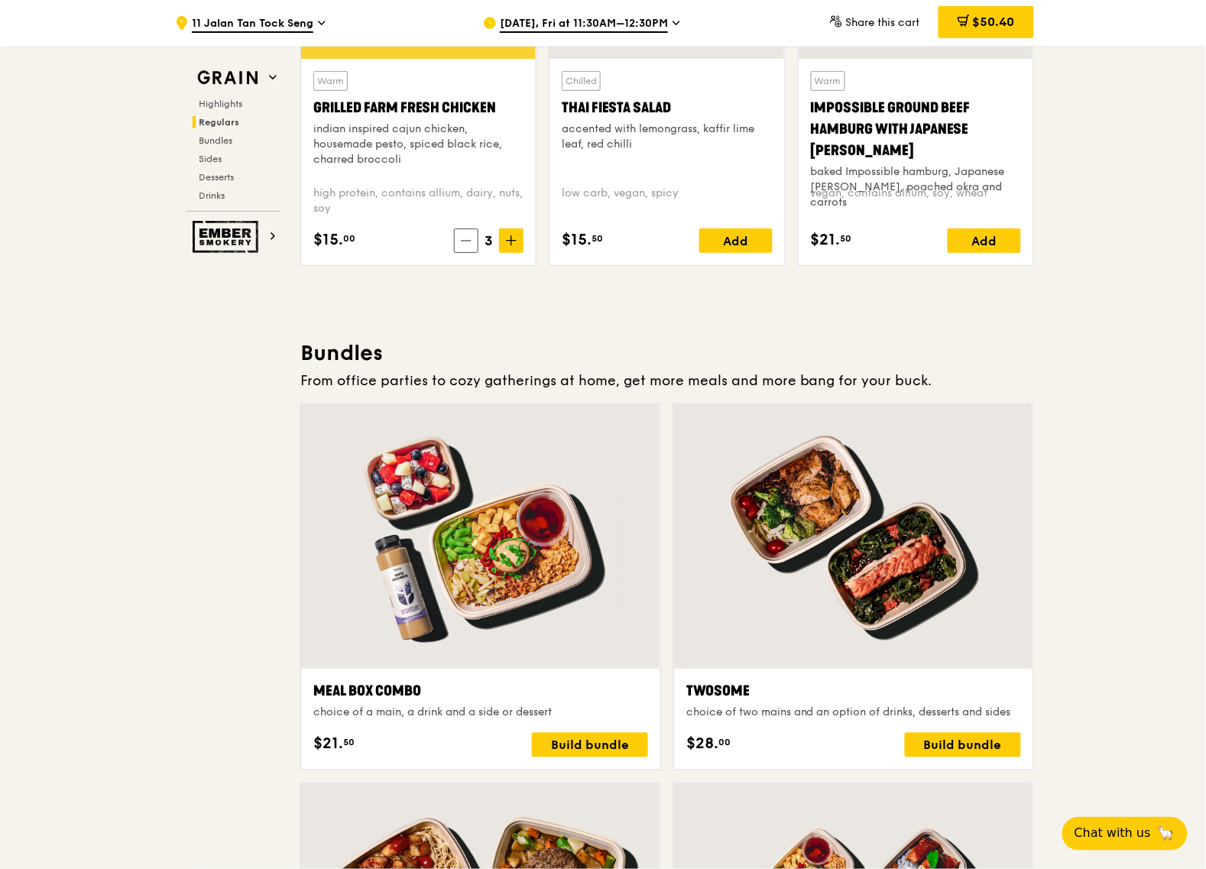
click at [238, 22] on span "11 Jalan Tan Tock Seng" at bounding box center [253, 24] width 122 height 17
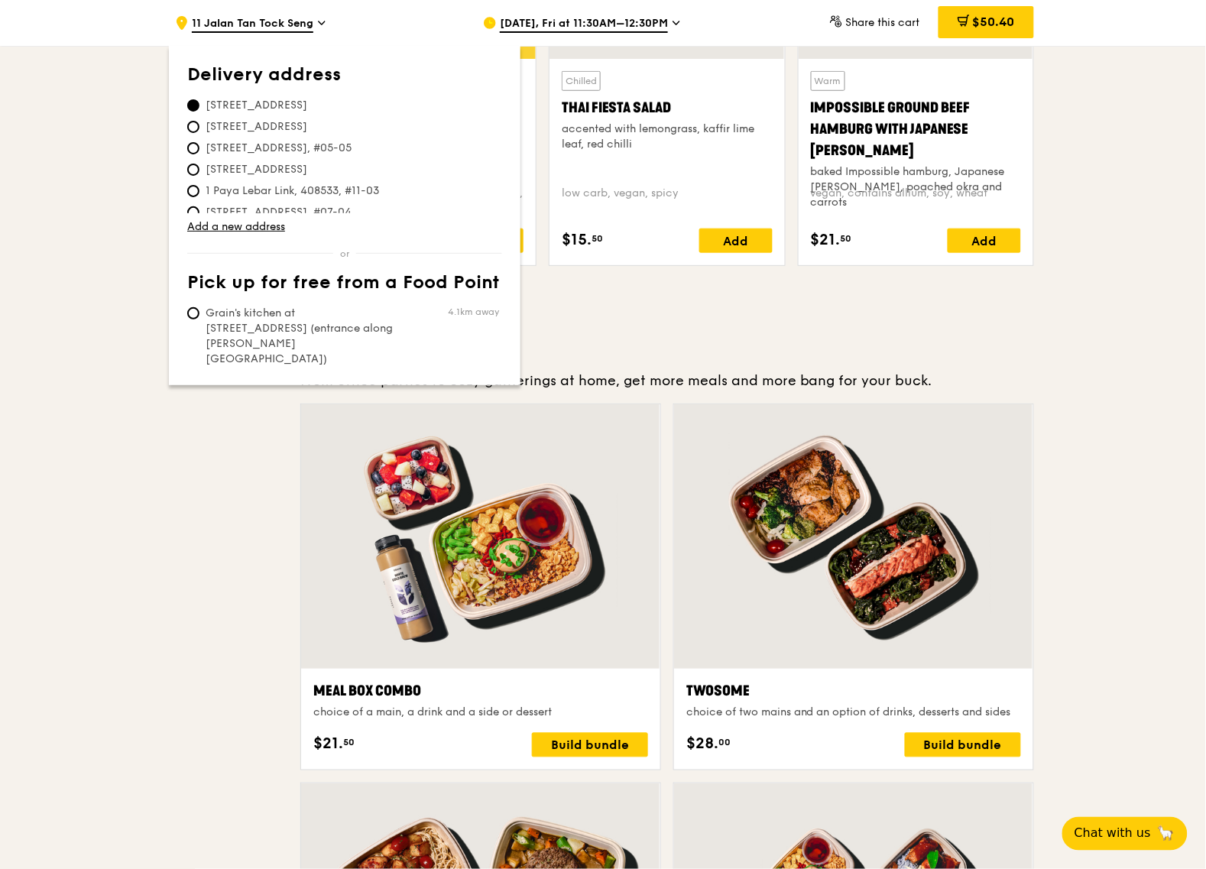
click at [193, 319] on span "Grain's kitchen at [STREET_ADDRESS] (entrance along [PERSON_NAME][GEOGRAPHIC_DA…" at bounding box center [301, 336] width 228 height 61
click at [193, 319] on input "Grain's kitchen at [STREET_ADDRESS] (entrance along [PERSON_NAME][GEOGRAPHIC_DA…" at bounding box center [193, 313] width 12 height 12
radio input "true"
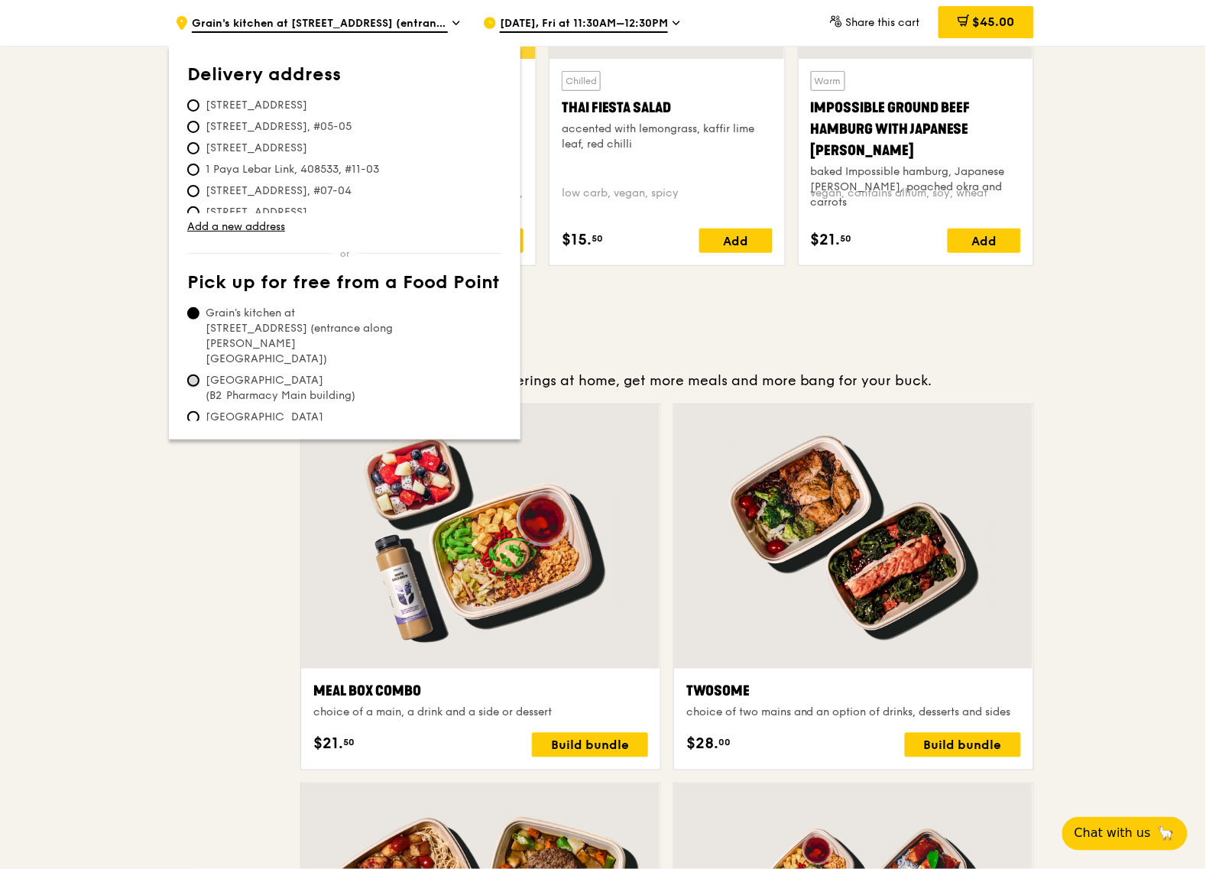
click at [192, 375] on input "[GEOGRAPHIC_DATA] (B2 Pharmacy Main building)" at bounding box center [193, 381] width 12 height 12
radio input "true"
click at [984, 24] on span "$48.95" at bounding box center [994, 22] width 42 height 15
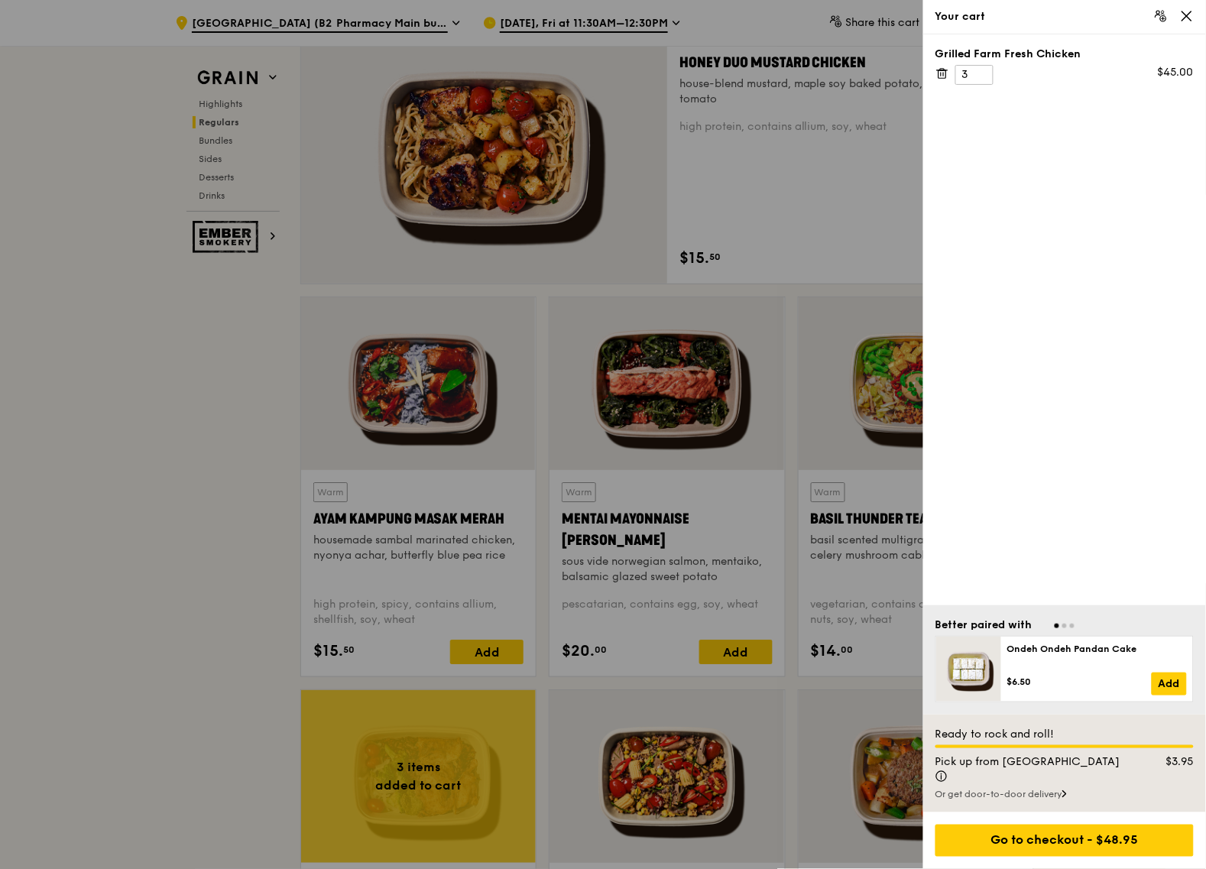
scroll to position [1068, 0]
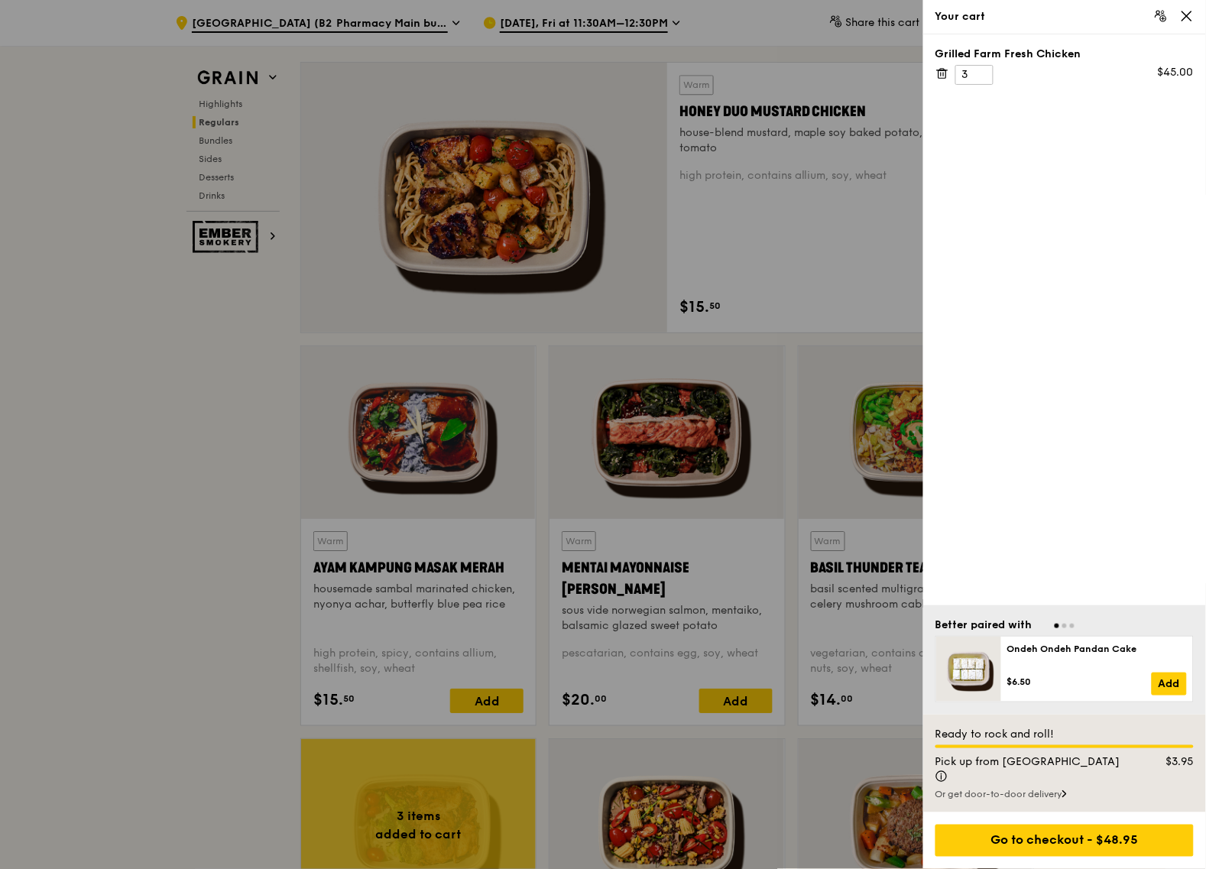
click at [1186, 15] on icon at bounding box center [1186, 15] width 9 height 9
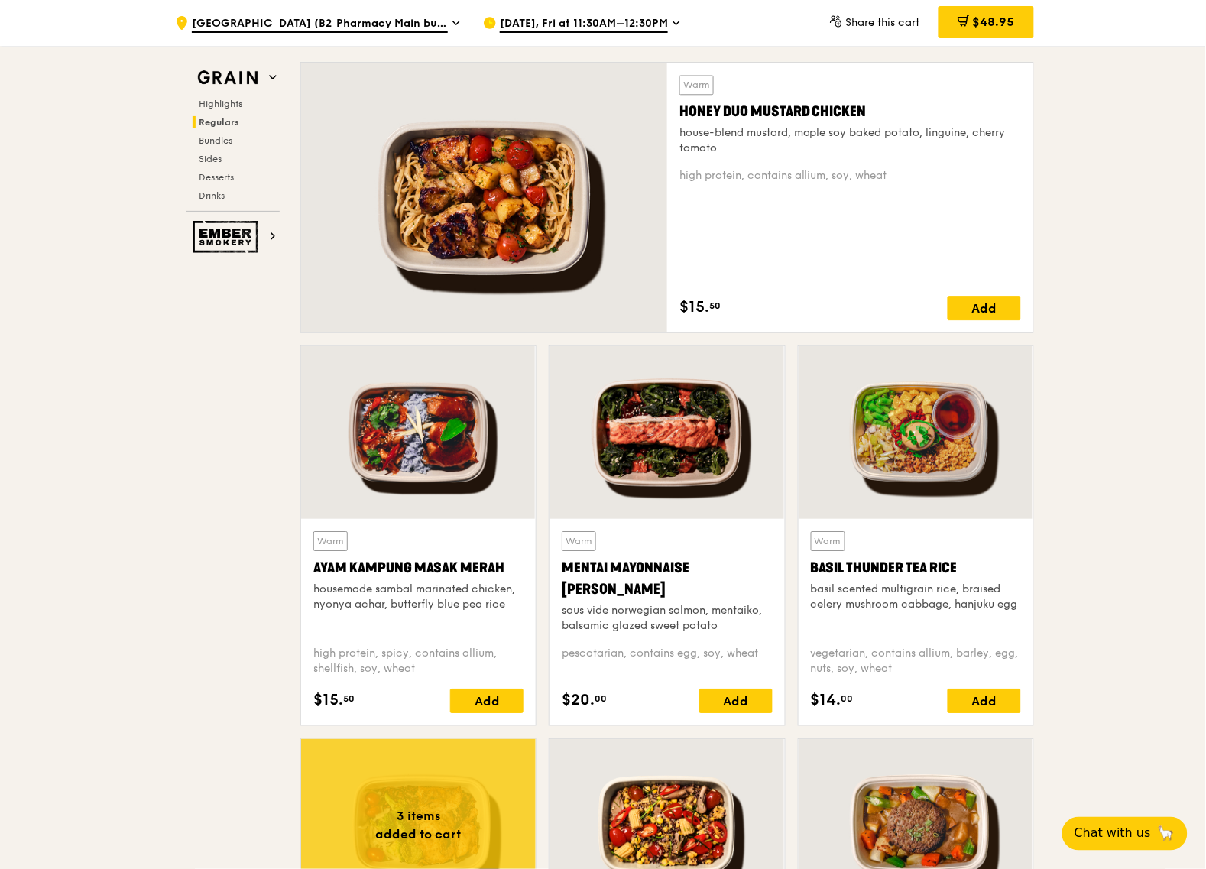
click at [255, 18] on span "[GEOGRAPHIC_DATA] (B2 Pharmacy Main building)" at bounding box center [320, 24] width 256 height 17
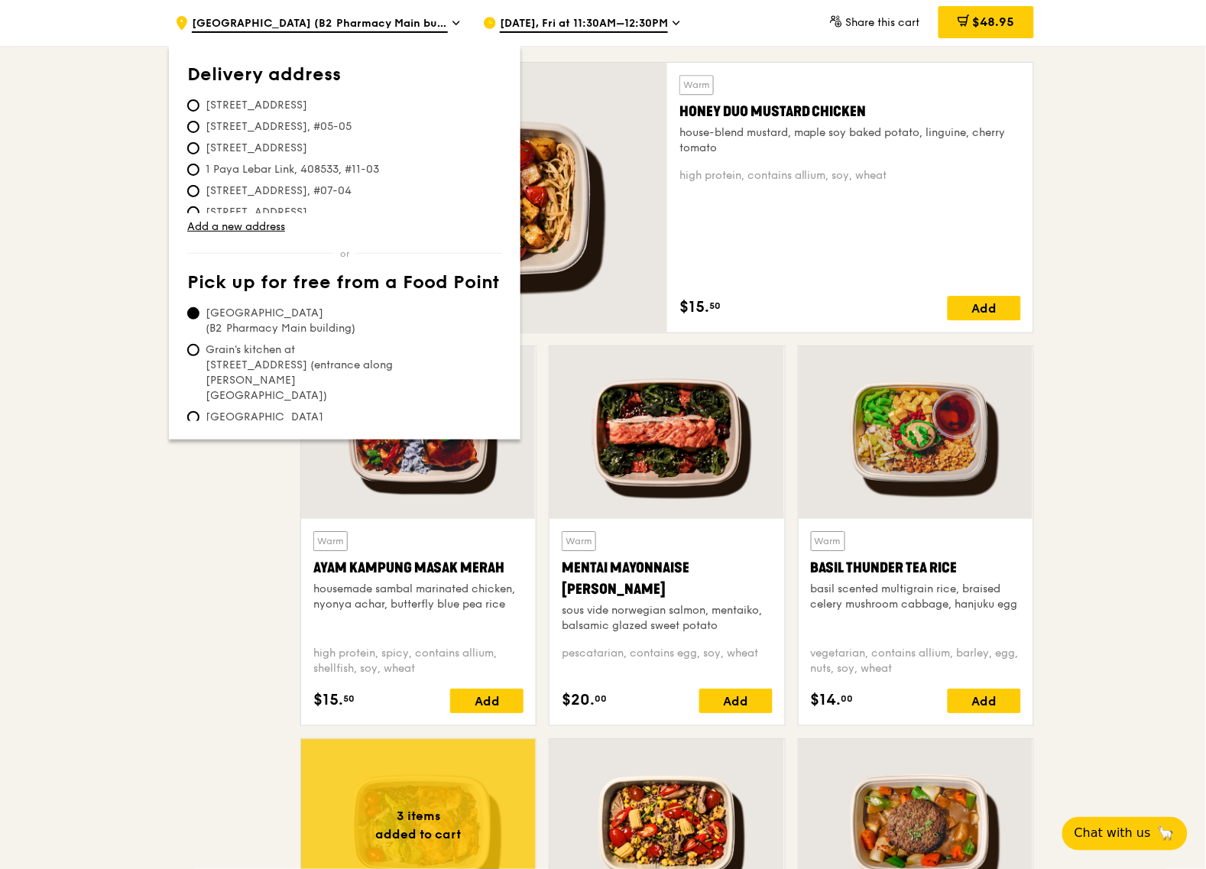
click at [281, 19] on span "[GEOGRAPHIC_DATA] (B2 Pharmacy Main building)" at bounding box center [320, 24] width 256 height 17
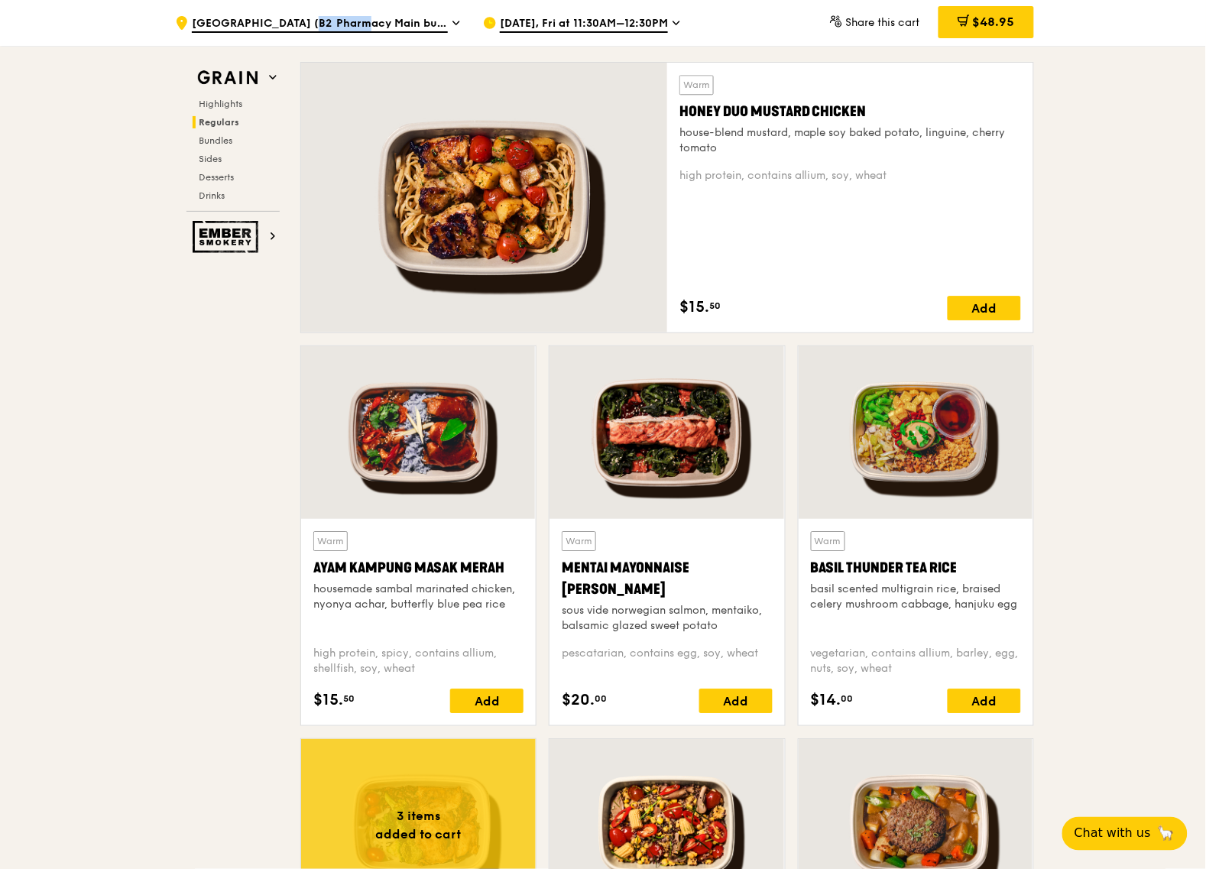
click at [281, 19] on span "[GEOGRAPHIC_DATA] (B2 Pharmacy Main building)" at bounding box center [320, 24] width 256 height 17
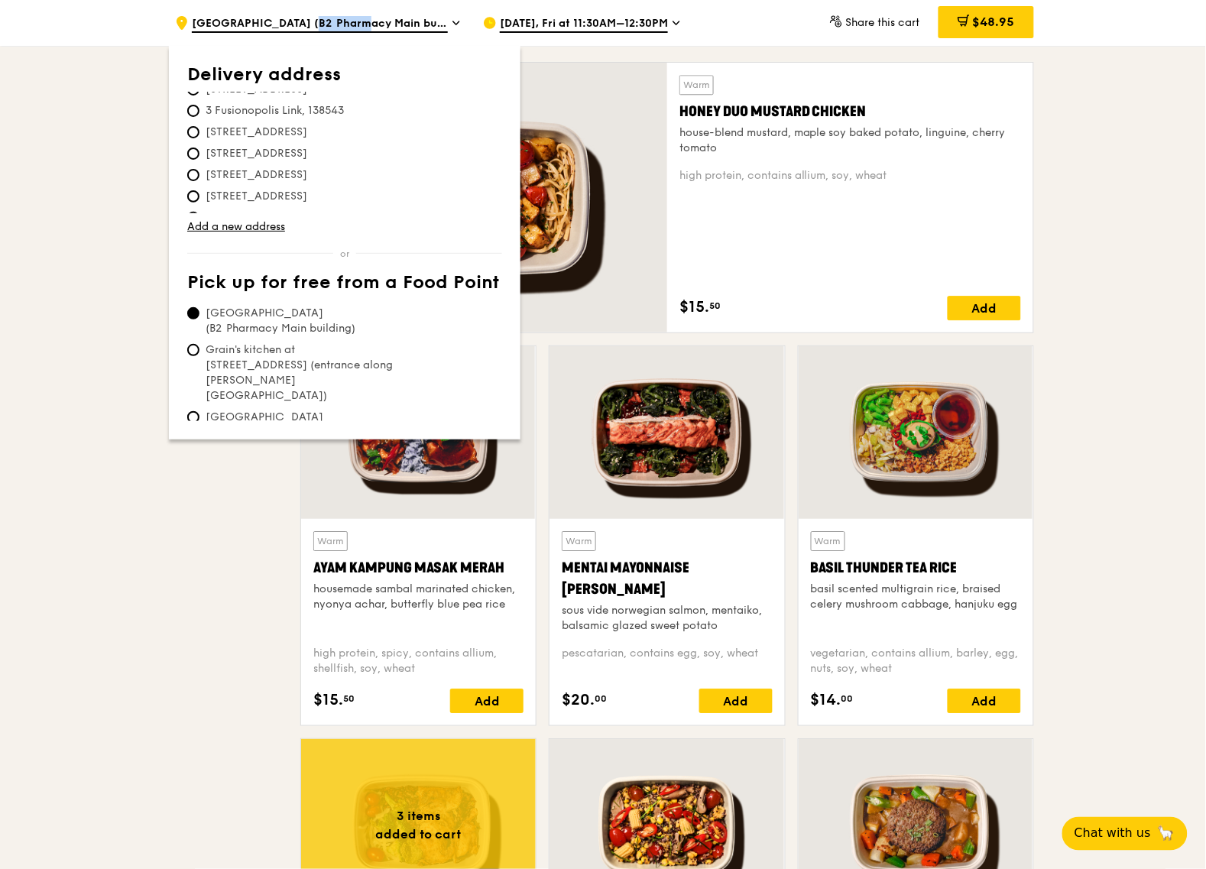
scroll to position [3057, 0]
click at [251, 198] on span "[STREET_ADDRESS]" at bounding box center [256, 205] width 138 height 15
click at [199, 199] on input "[STREET_ADDRESS]" at bounding box center [193, 205] width 12 height 12
radio input "true"
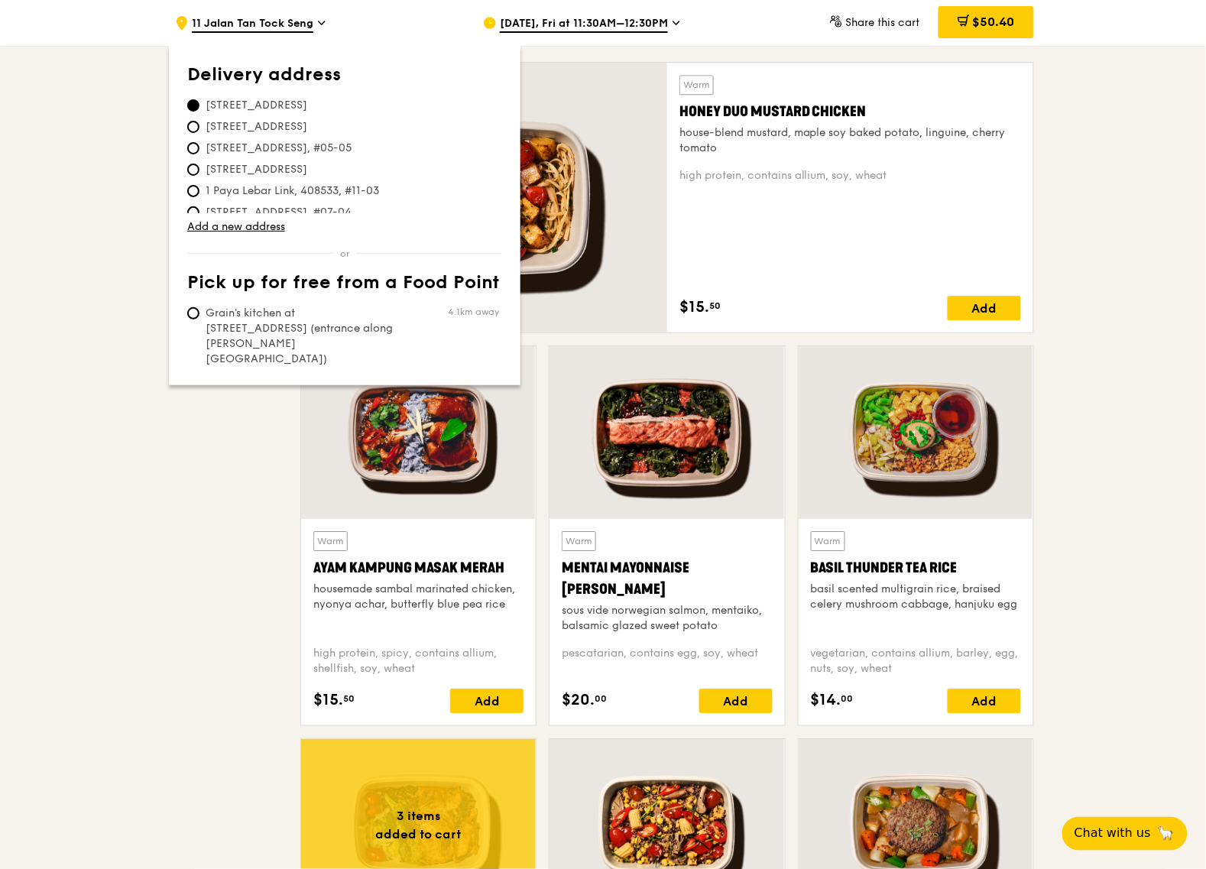
scroll to position [0, 0]
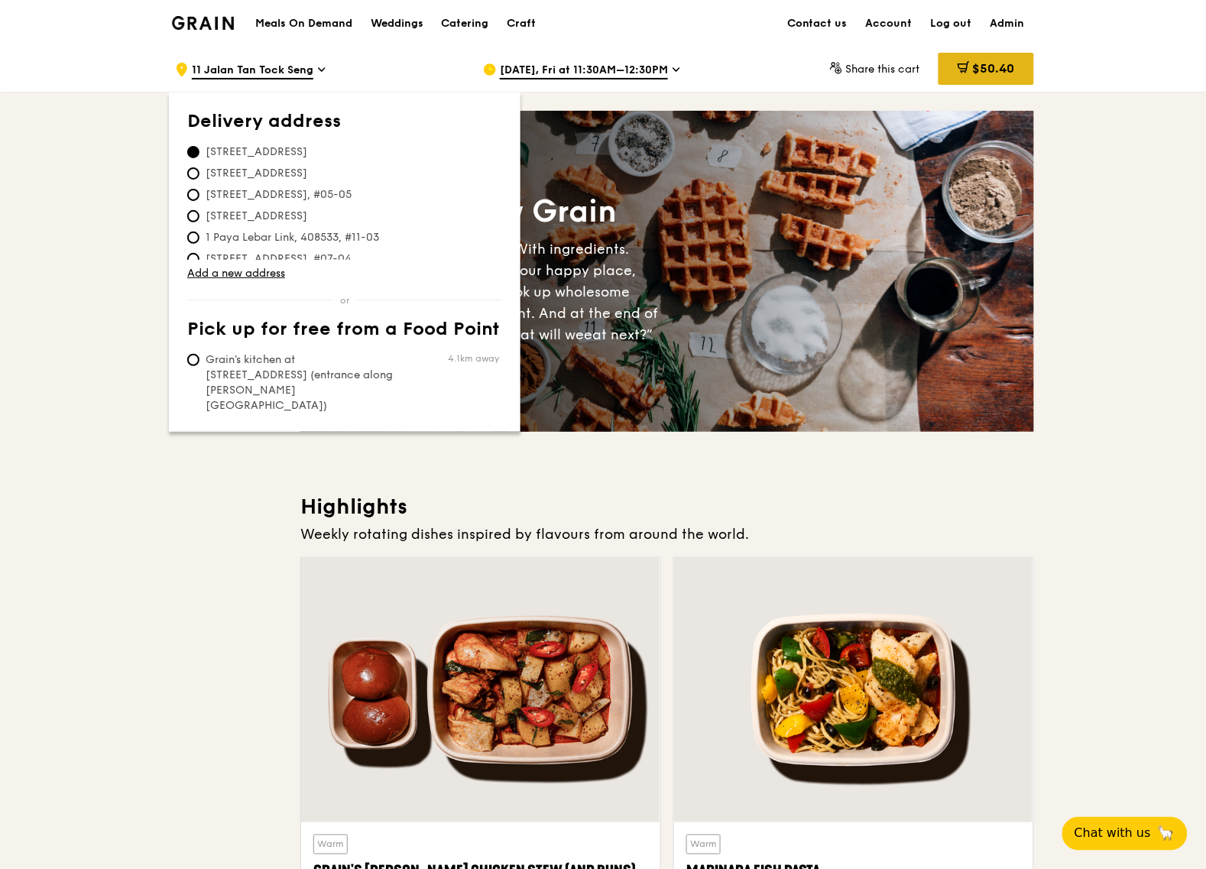
click at [989, 71] on span "$50.40" at bounding box center [994, 68] width 42 height 15
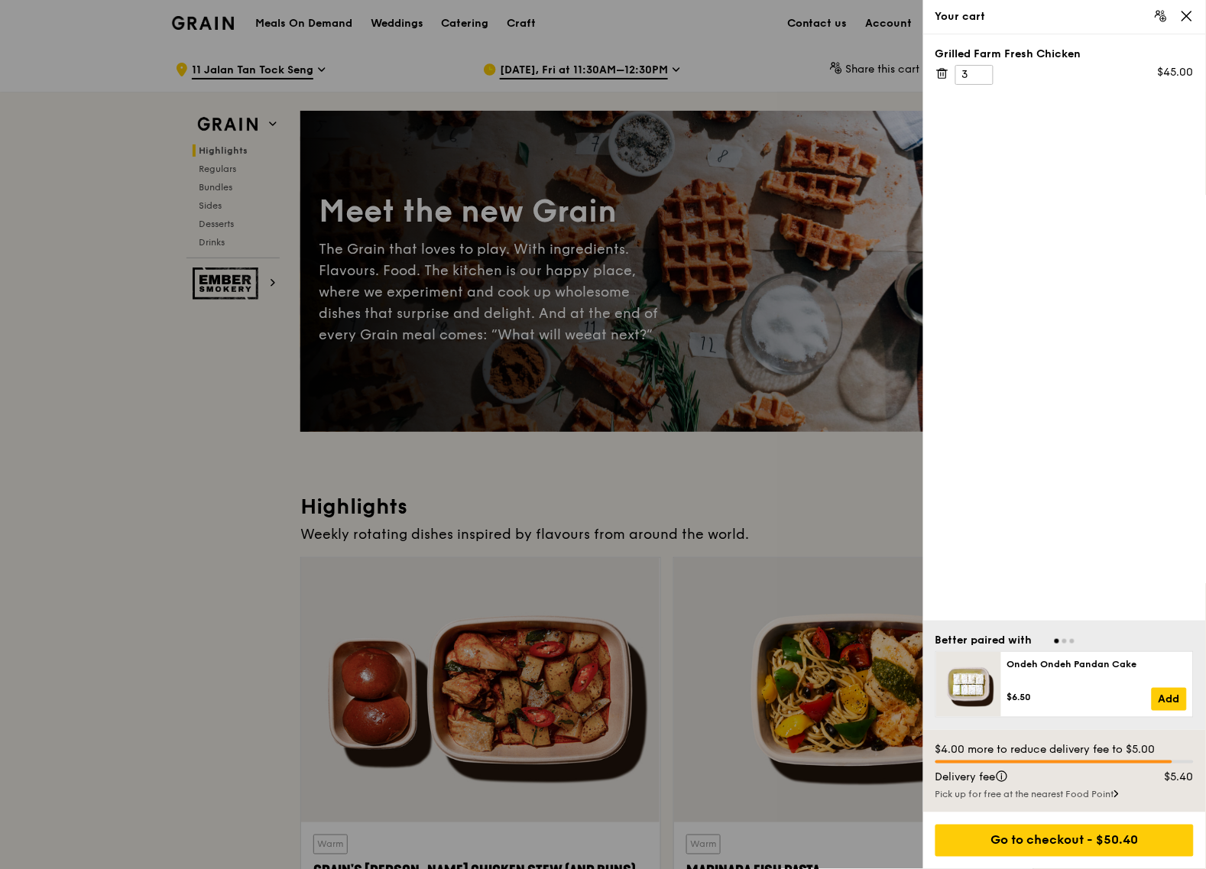
click at [995, 797] on div "Pick up for free at the nearest Food Point" at bounding box center [1065, 794] width 258 height 12
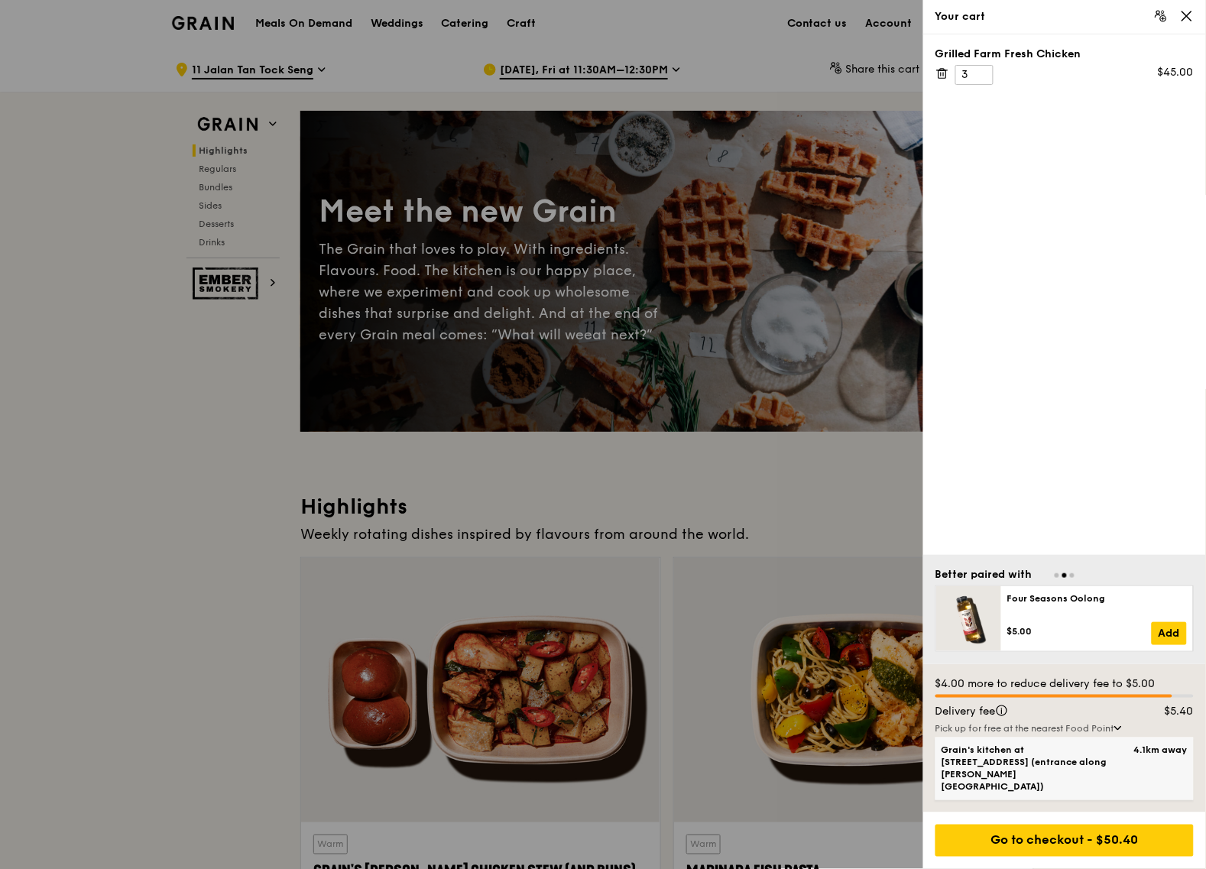
click at [1109, 778] on span "Grain's kitchen at [STREET_ADDRESS] (entrance along [PERSON_NAME][GEOGRAPHIC_DA…" at bounding box center [1034, 768] width 185 height 49
click at [0, 0] on input "Grain's kitchen at [STREET_ADDRESS] (entrance along [PERSON_NAME][GEOGRAPHIC_DA…" at bounding box center [0, 0] width 0 height 0
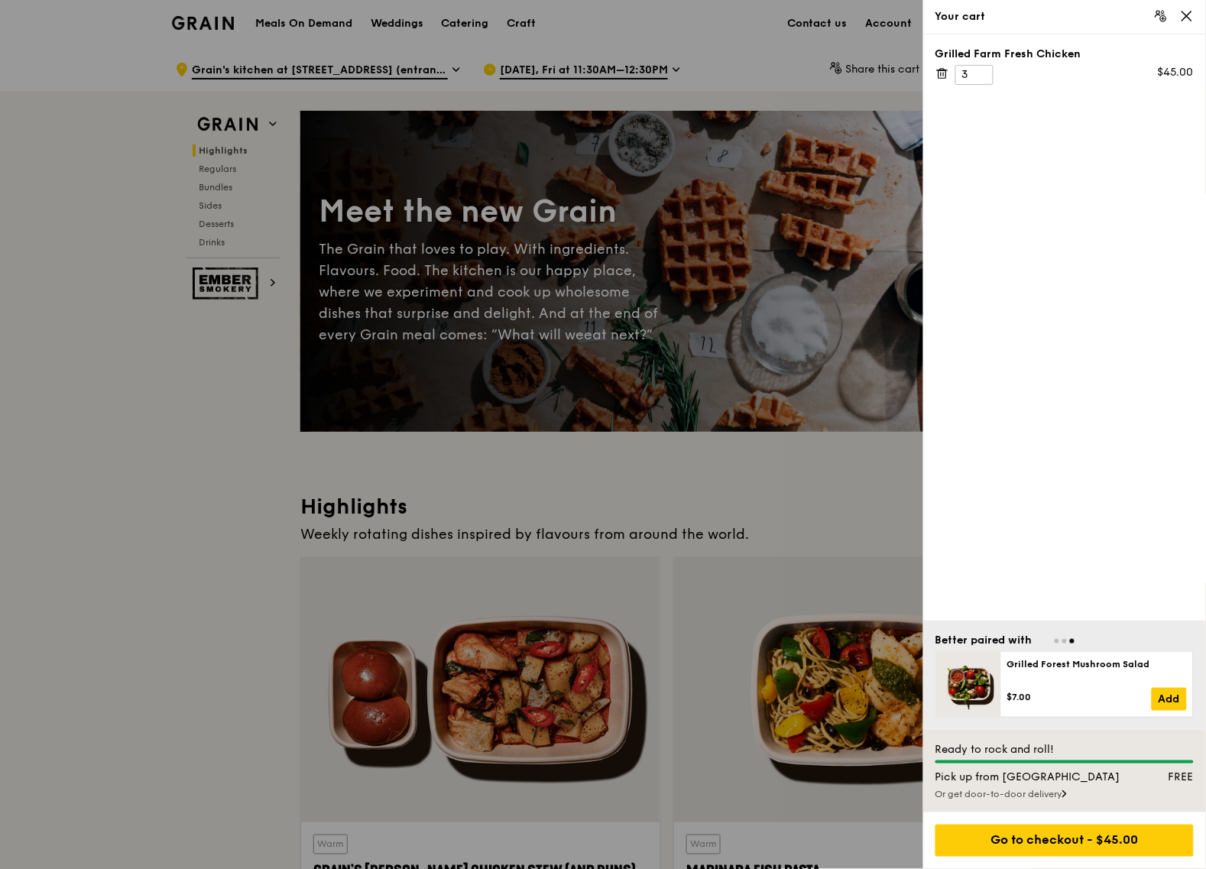
click at [303, 77] on div at bounding box center [603, 434] width 1206 height 869
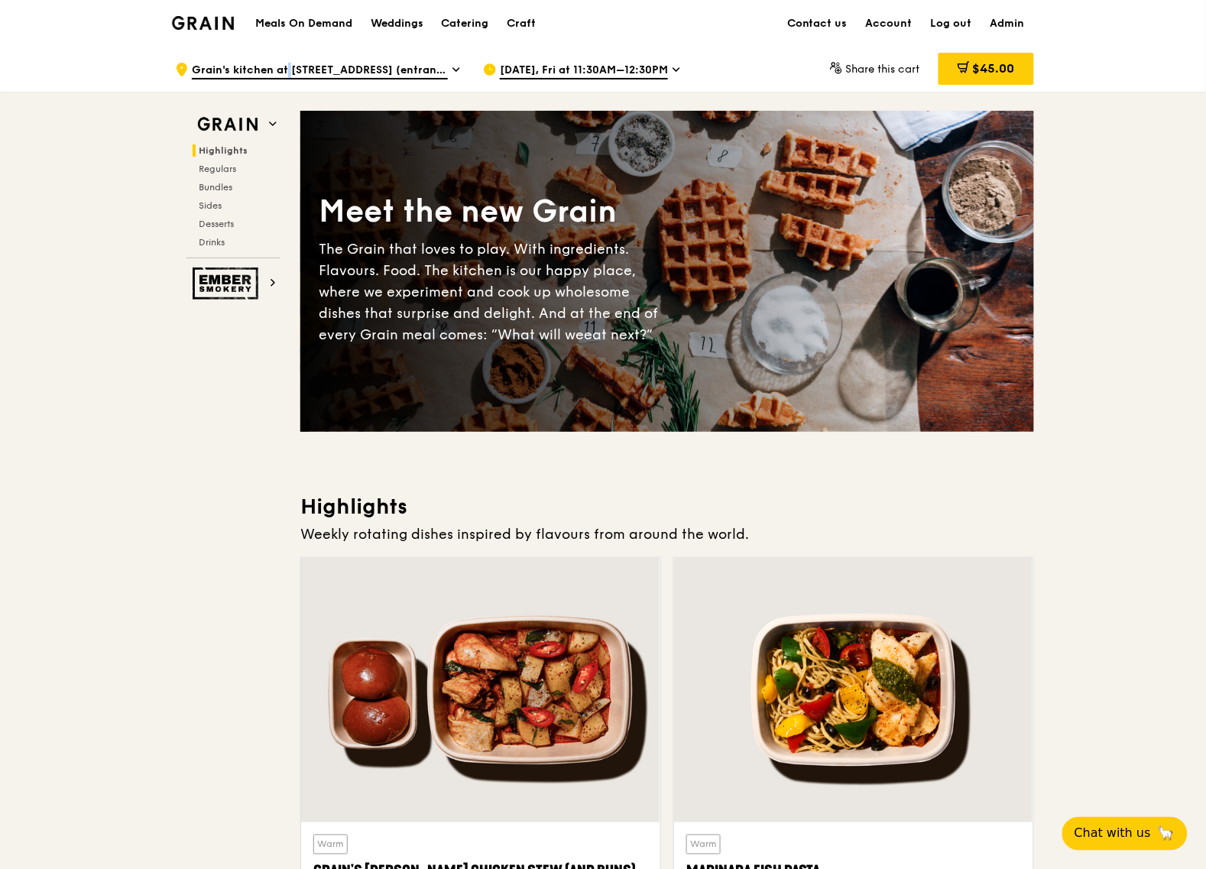
click at [262, 77] on span "Grain's kitchen at [STREET_ADDRESS] (entrance along [PERSON_NAME][GEOGRAPHIC_DA…" at bounding box center [320, 71] width 256 height 17
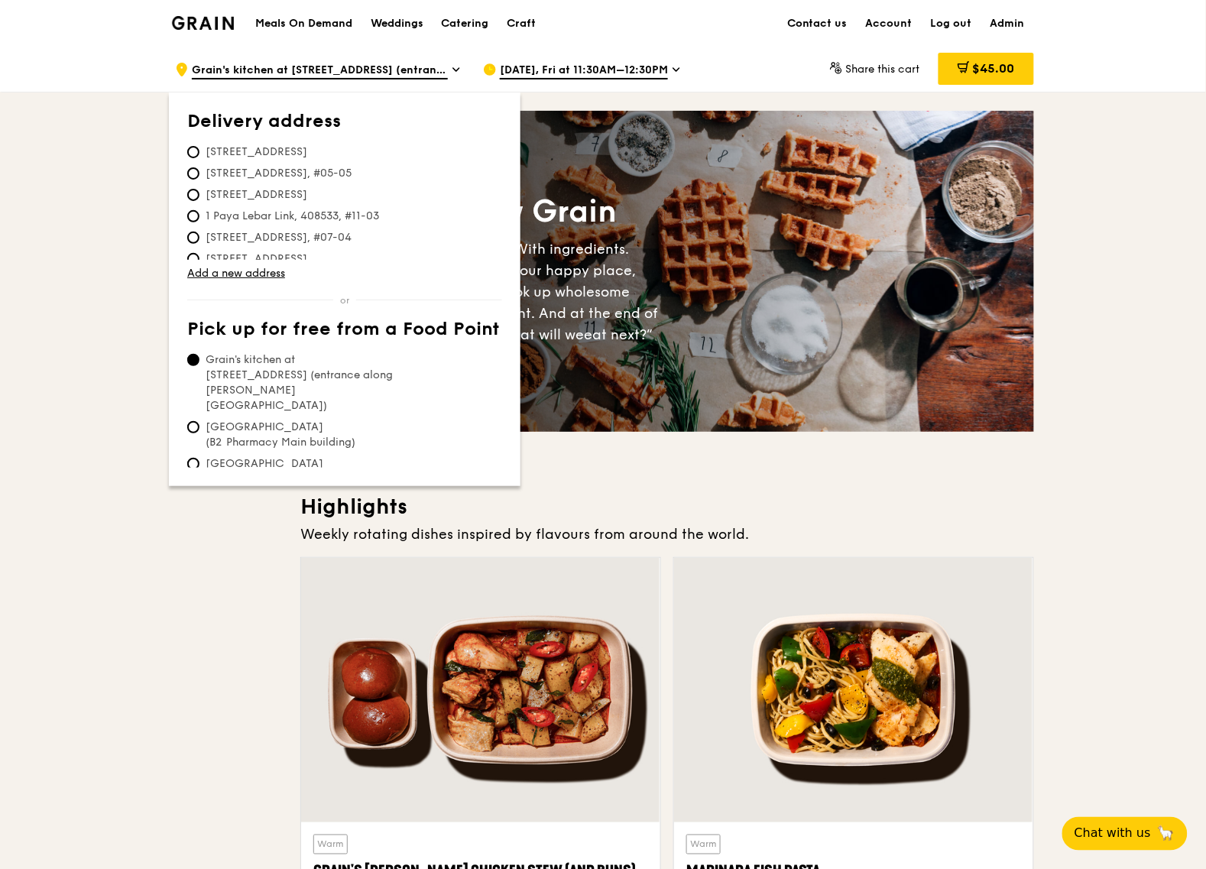
click at [273, 153] on span "[STREET_ADDRESS]" at bounding box center [256, 151] width 138 height 15
click at [199, 153] on input "[STREET_ADDRESS]" at bounding box center [193, 152] width 12 height 12
radio input "true"
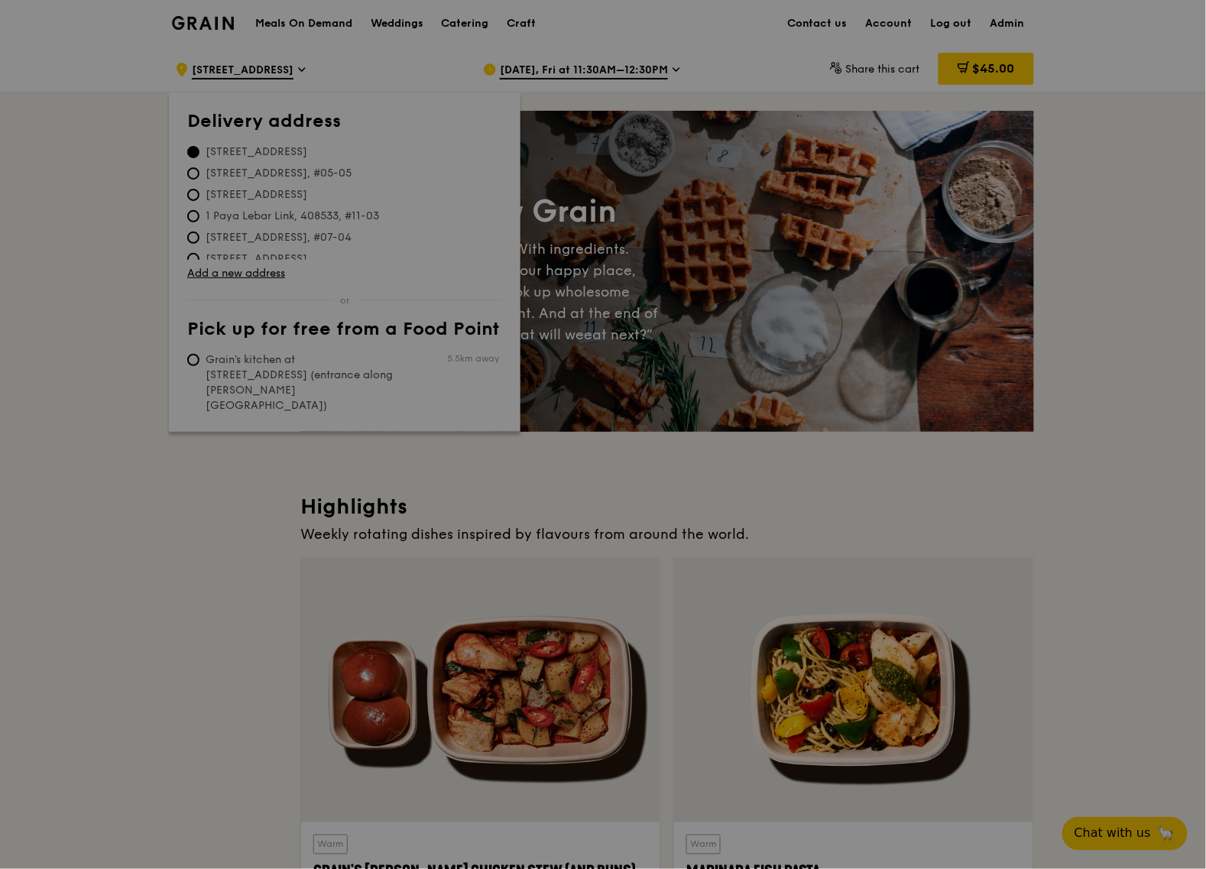
click at [275, 70] on div at bounding box center [603, 434] width 1206 height 869
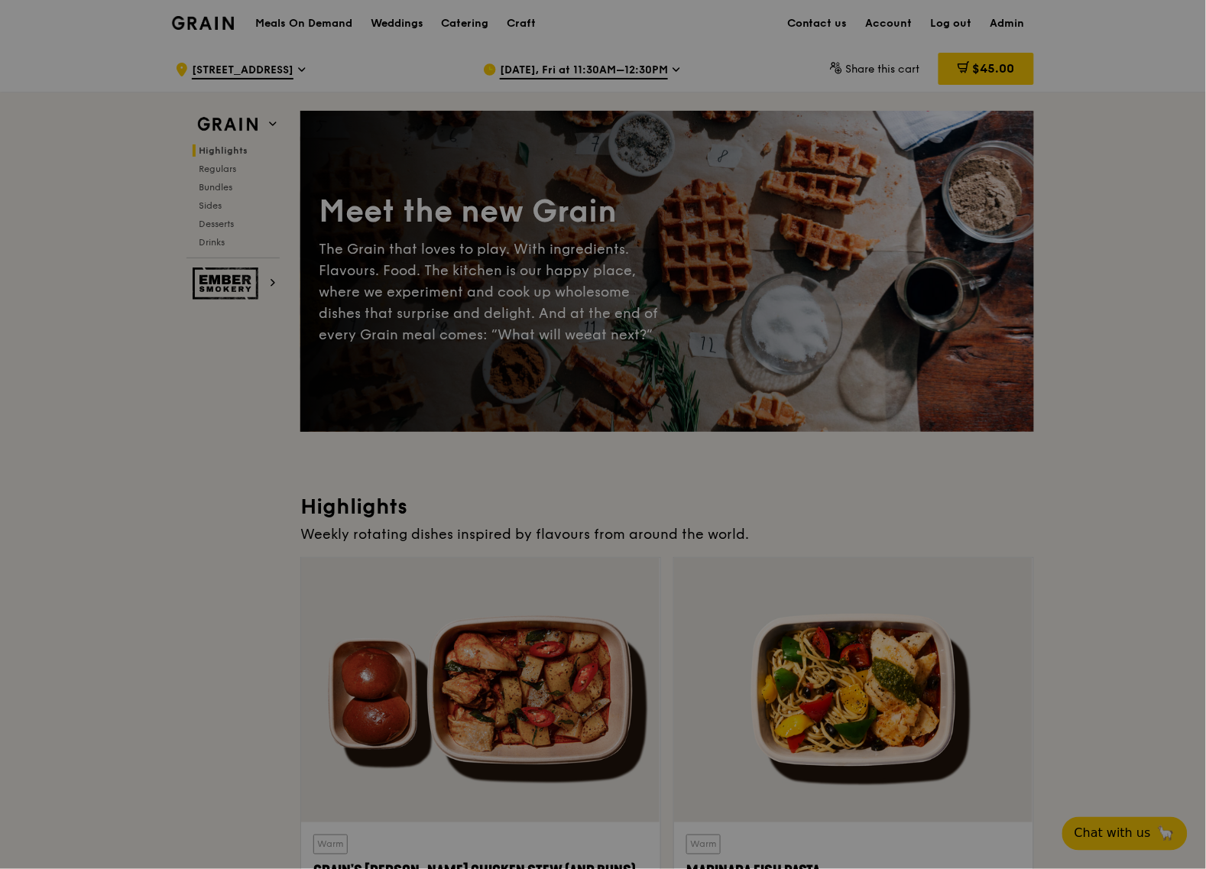
click at [260, 70] on div at bounding box center [603, 434] width 1206 height 869
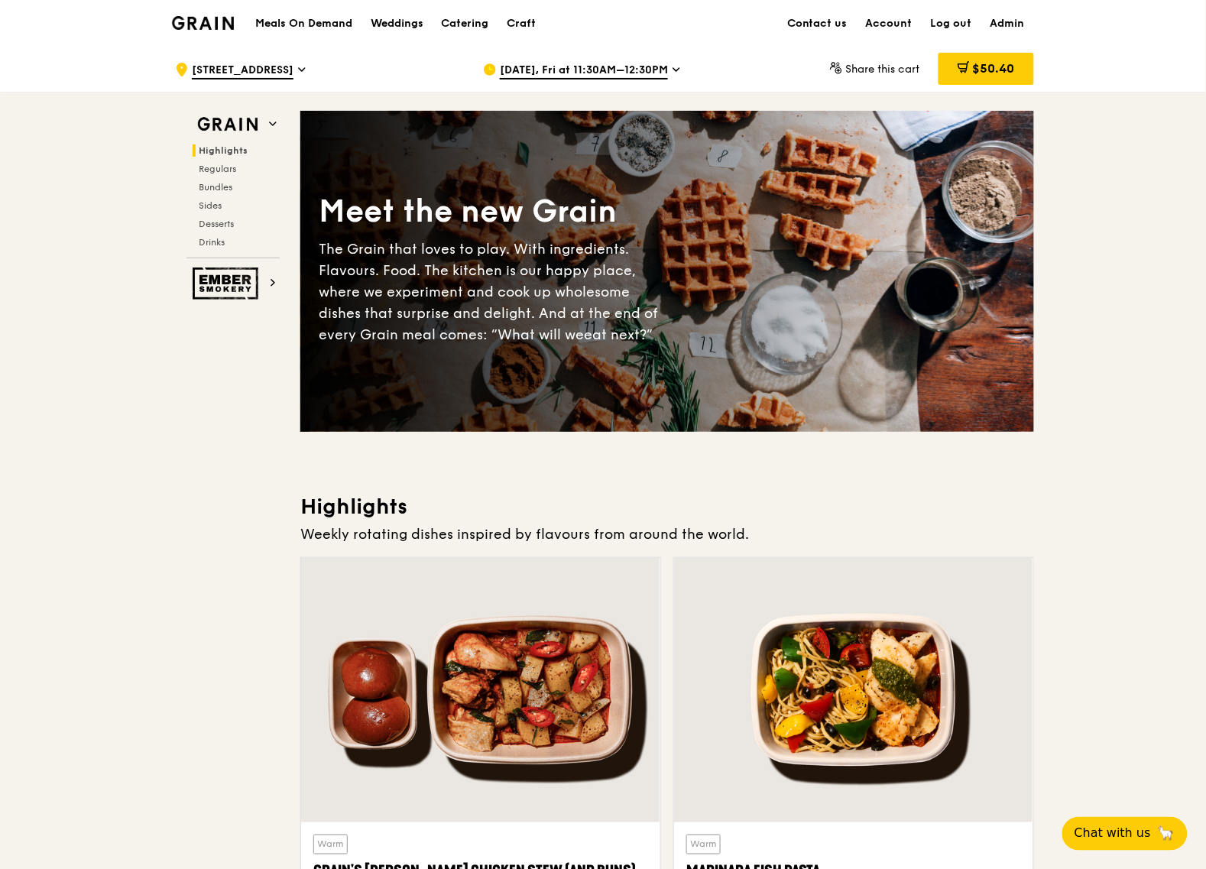
click at [235, 79] on div ".cls-1 { fill: none; stroke: #fff; stroke-linecap: round; stroke-linejoin: roun…" at bounding box center [317, 70] width 284 height 46
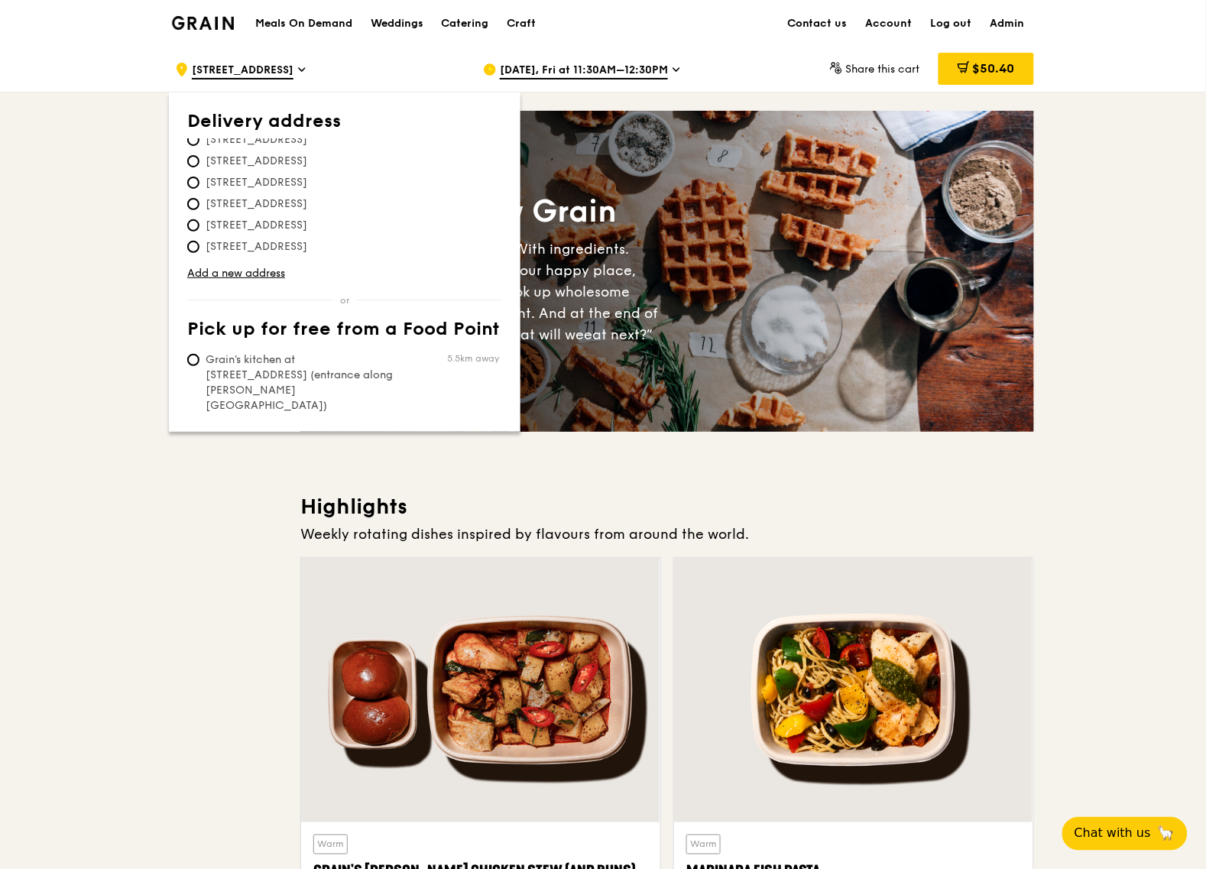
scroll to position [3057, 0]
click at [247, 202] on span "[STREET_ADDRESS]" at bounding box center [256, 209] width 138 height 15
click at [199, 203] on input "[STREET_ADDRESS]" at bounding box center [193, 209] width 12 height 12
radio input "true"
click at [196, 365] on input "Grain's kitchen at 5 Burn Road #05-01 (entrance along Harrison Road) 7.1km away" at bounding box center [193, 360] width 12 height 12
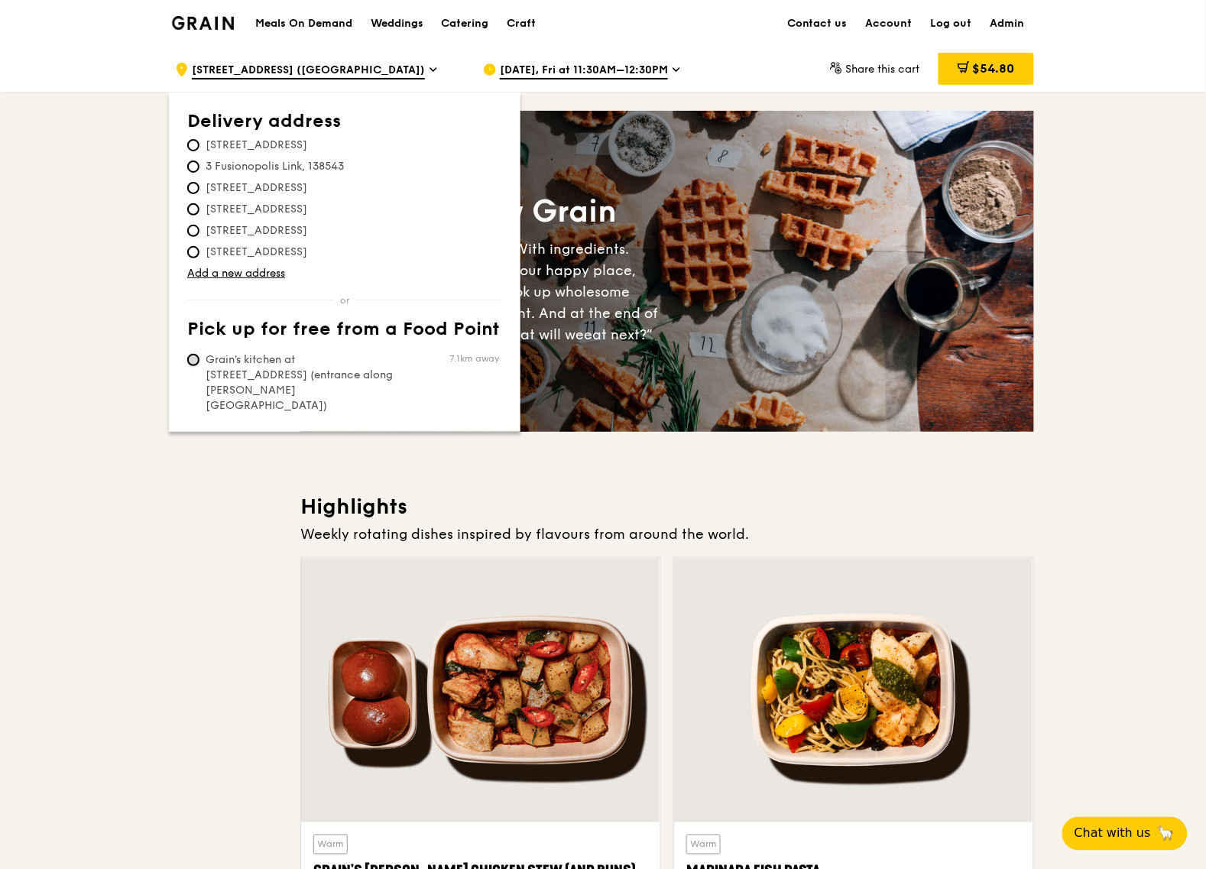
radio input "true"
